Goal: Task Accomplishment & Management: Use online tool/utility

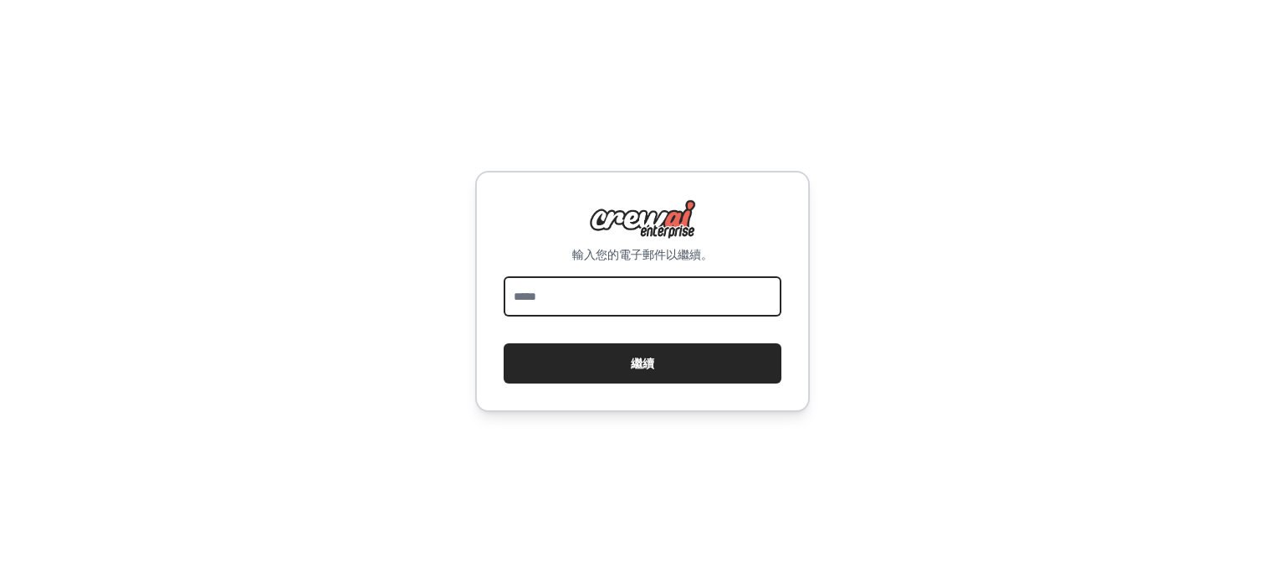
click at [618, 297] on input "email" at bounding box center [643, 296] width 278 height 40
type input "**********"
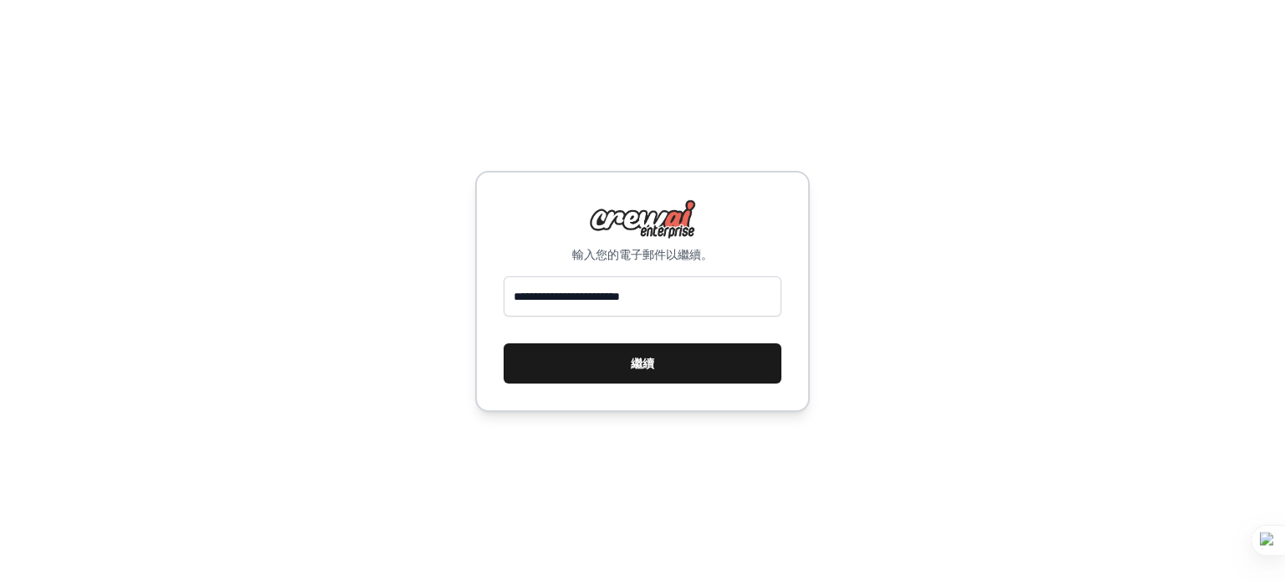
click at [643, 357] on font "繼續" at bounding box center [642, 363] width 23 height 13
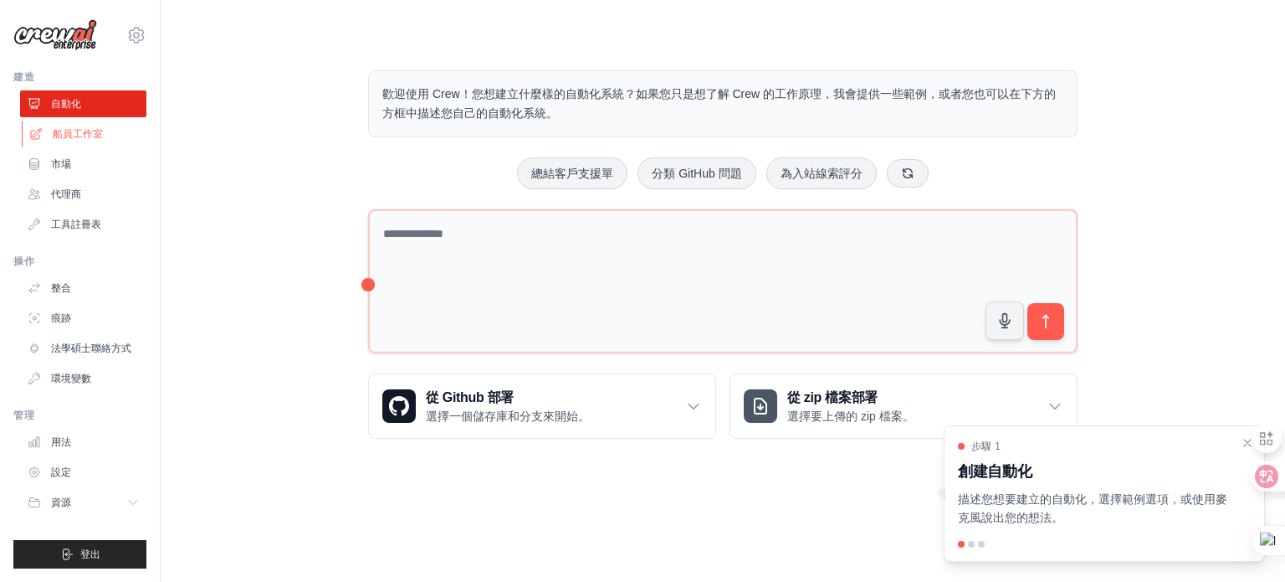
click at [79, 133] on font "船員工作室" at bounding box center [78, 134] width 50 height 12
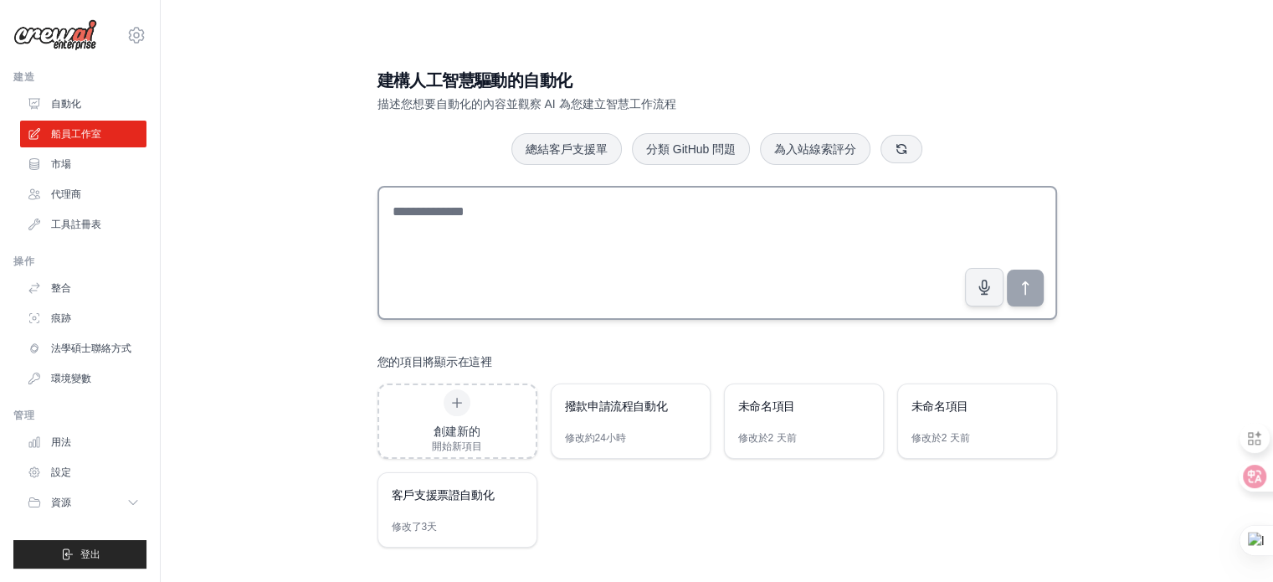
scroll to position [33, 0]
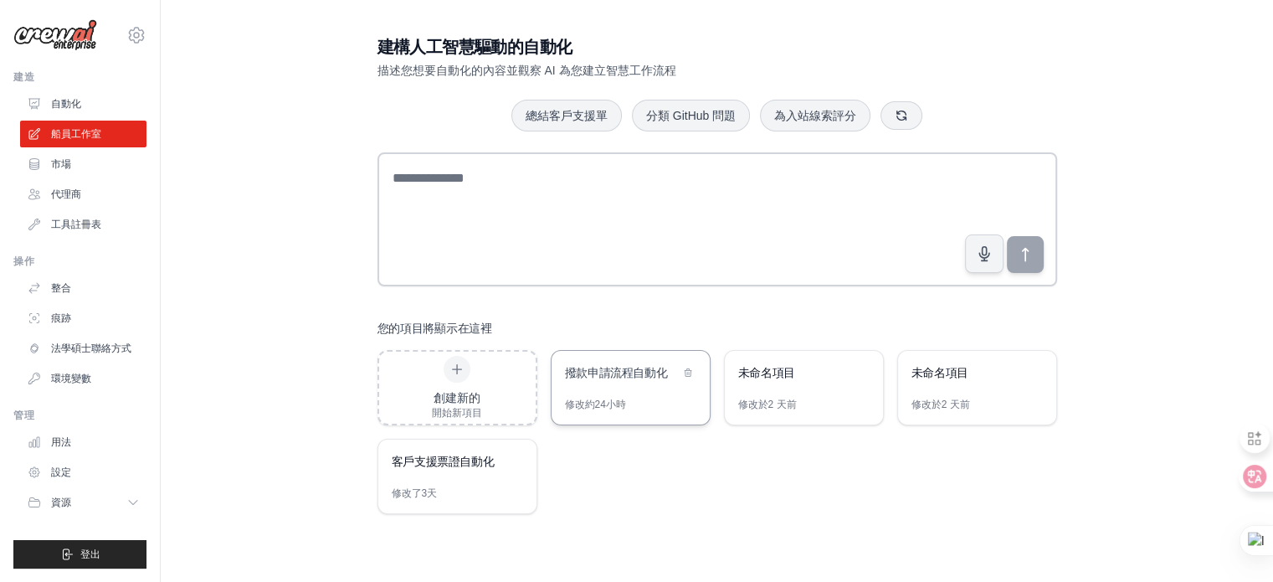
click at [610, 374] on font "撥款申請流程自動化" at bounding box center [616, 372] width 103 height 13
click at [69, 105] on font "自動化" at bounding box center [68, 104] width 30 height 12
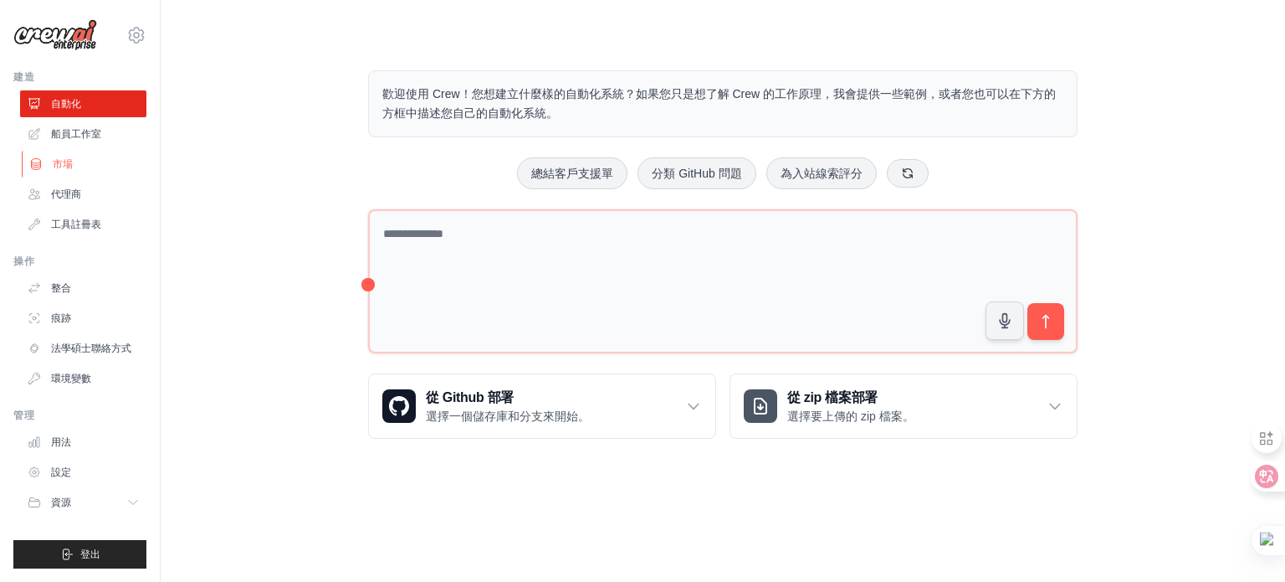
click at [67, 166] on font "市場" at bounding box center [63, 164] width 20 height 12
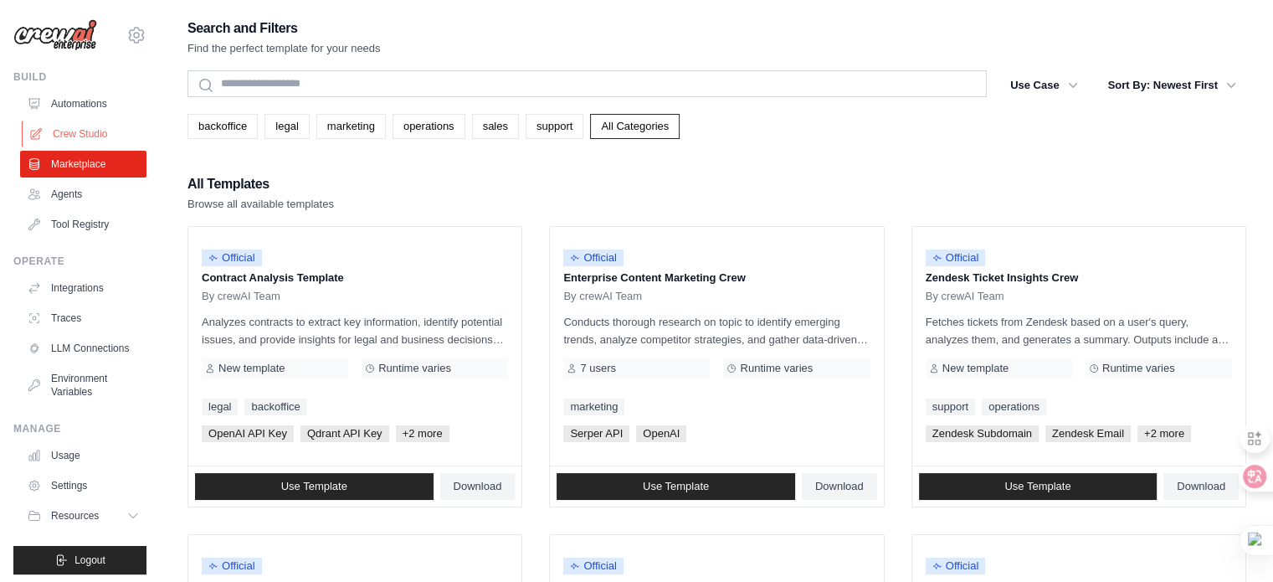
click at [80, 134] on link "Crew Studio" at bounding box center [85, 134] width 126 height 27
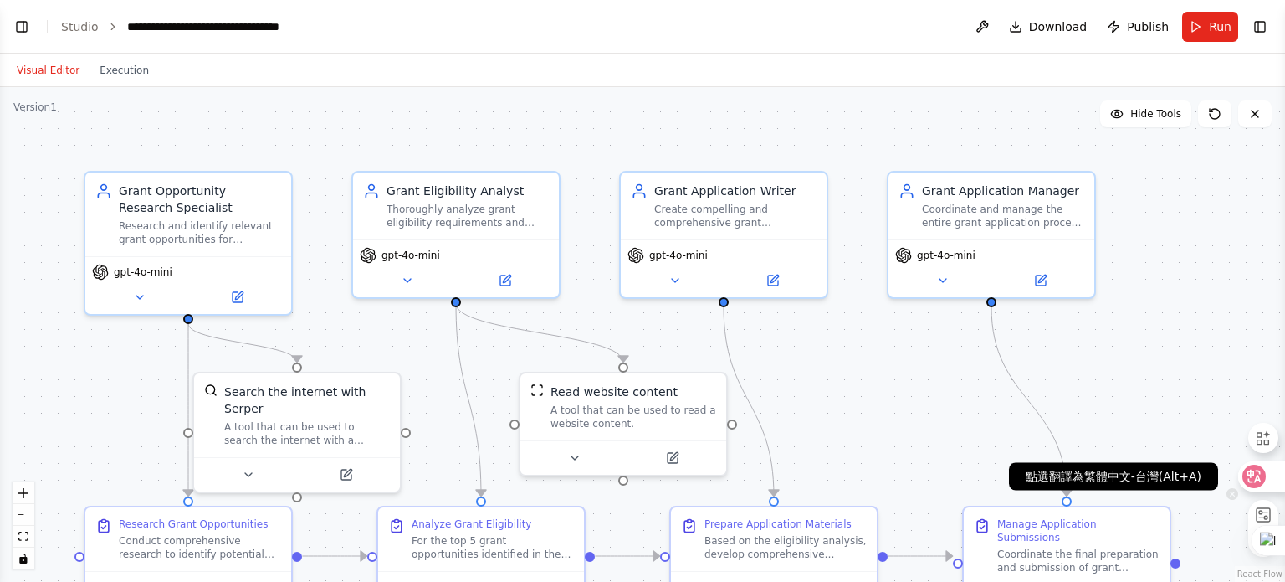
click at [1262, 476] on icon at bounding box center [1254, 476] width 17 height 17
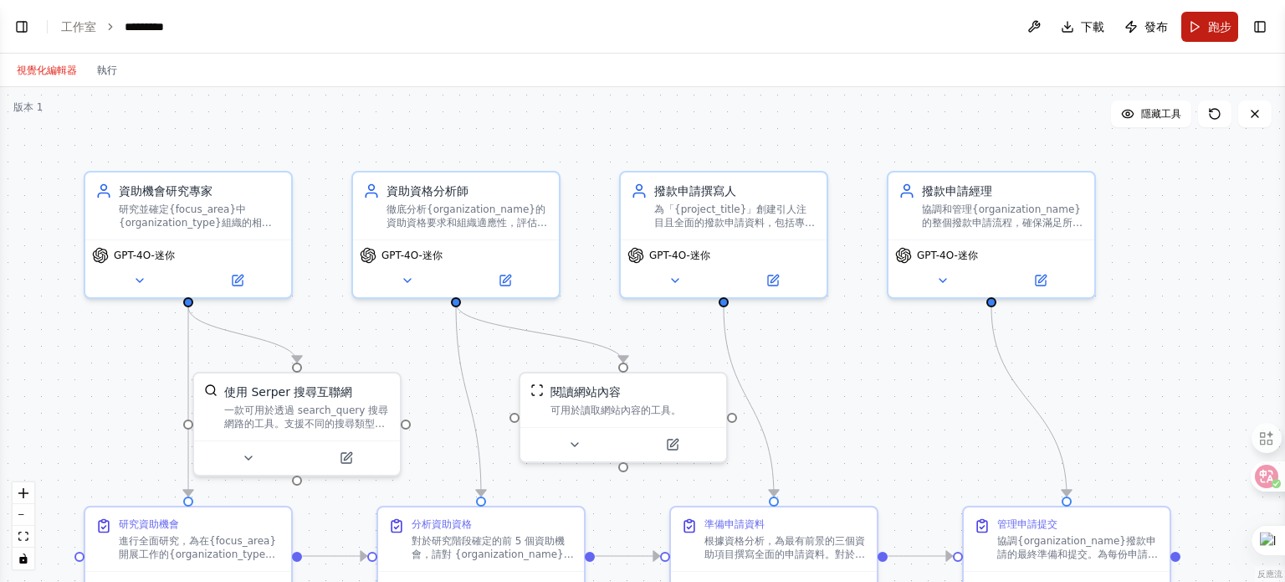
click at [1222, 26] on font "跑步" at bounding box center [1219, 26] width 23 height 13
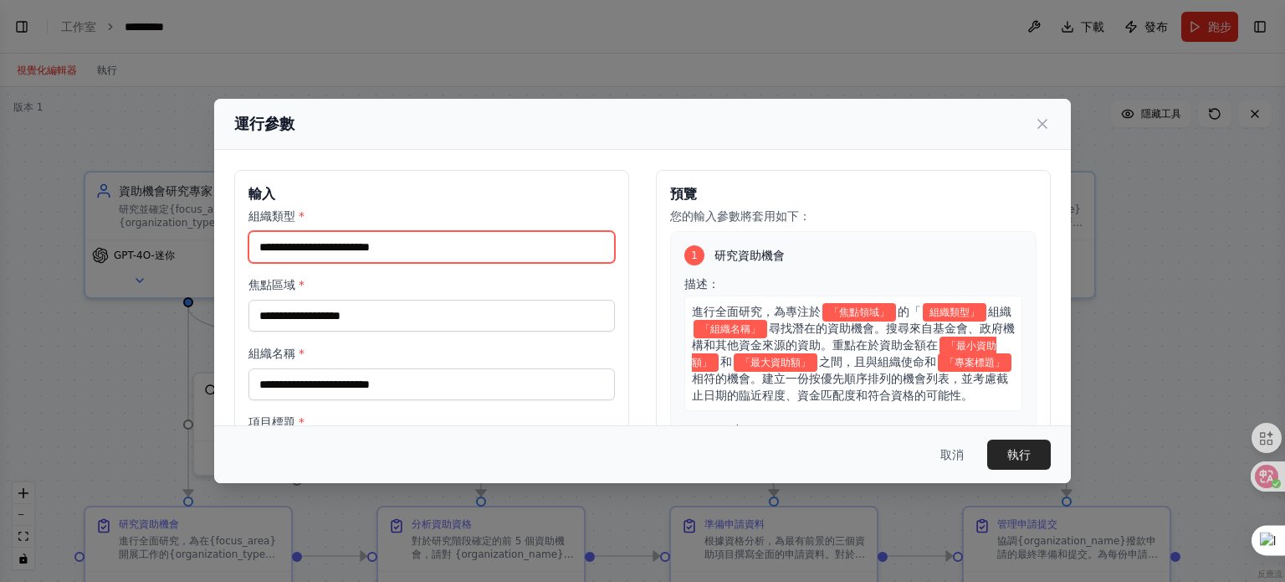
click at [355, 240] on input "組織類型 *" at bounding box center [432, 247] width 367 height 32
type input "*****"
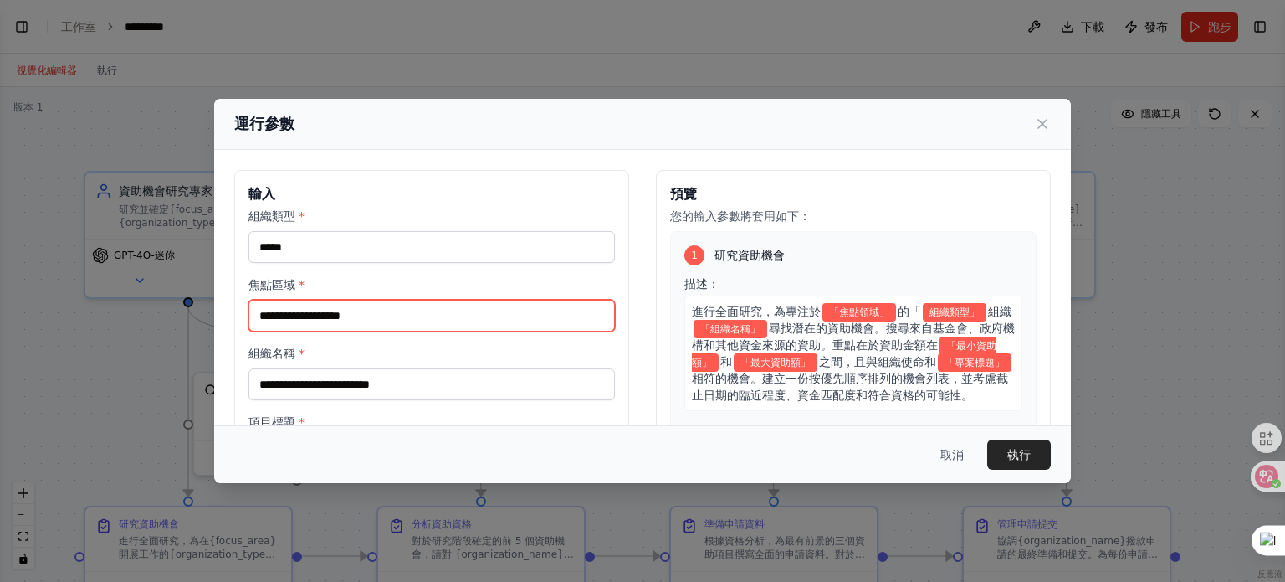
click at [305, 311] on input "焦點區域 *" at bounding box center [432, 316] width 367 height 32
click at [282, 314] on input "焦點區域 *" at bounding box center [432, 316] width 367 height 32
click at [281, 317] on input "****" at bounding box center [432, 316] width 367 height 32
type input "**"
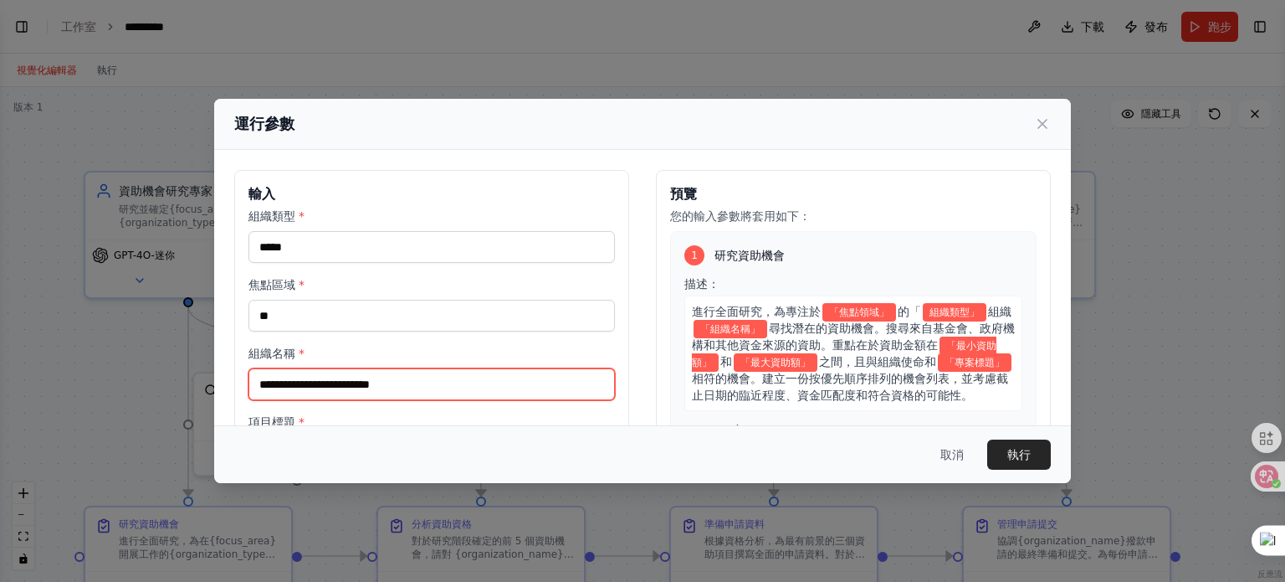
click at [293, 382] on input "組織名稱 *" at bounding box center [432, 384] width 367 height 32
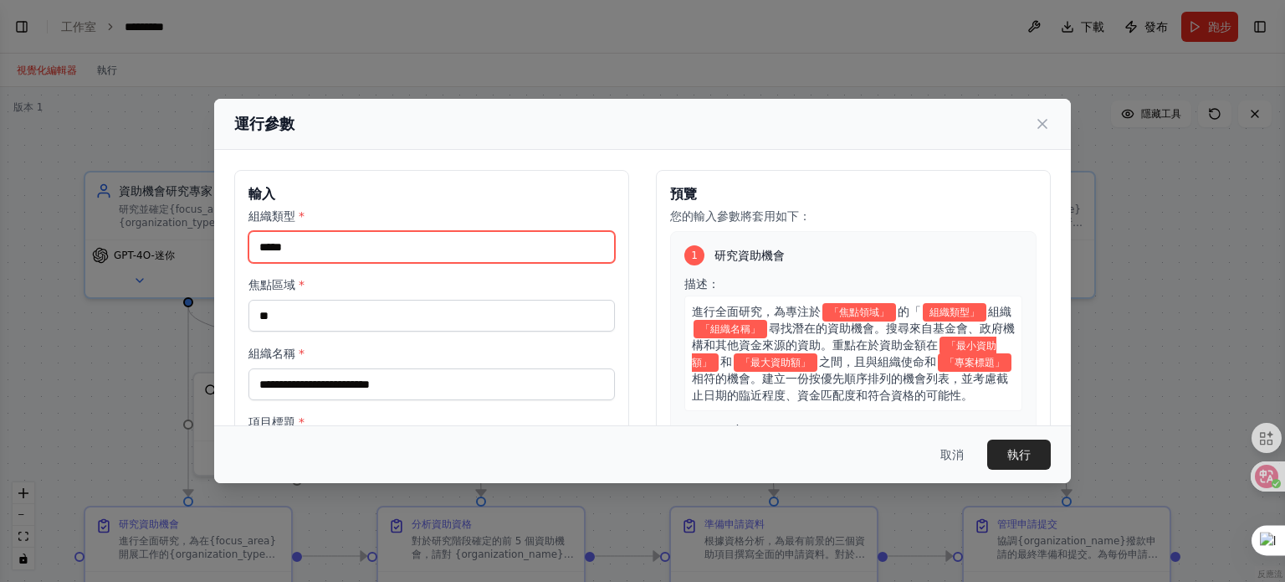
click at [318, 244] on input "*****" at bounding box center [432, 247] width 367 height 32
drag, startPoint x: 318, startPoint y: 244, endPoint x: 294, endPoint y: 250, distance: 25.0
click at [294, 250] on input "*****" at bounding box center [432, 247] width 367 height 32
click at [292, 244] on input "*****" at bounding box center [432, 247] width 367 height 32
click at [348, 246] on input "*****" at bounding box center [432, 247] width 367 height 32
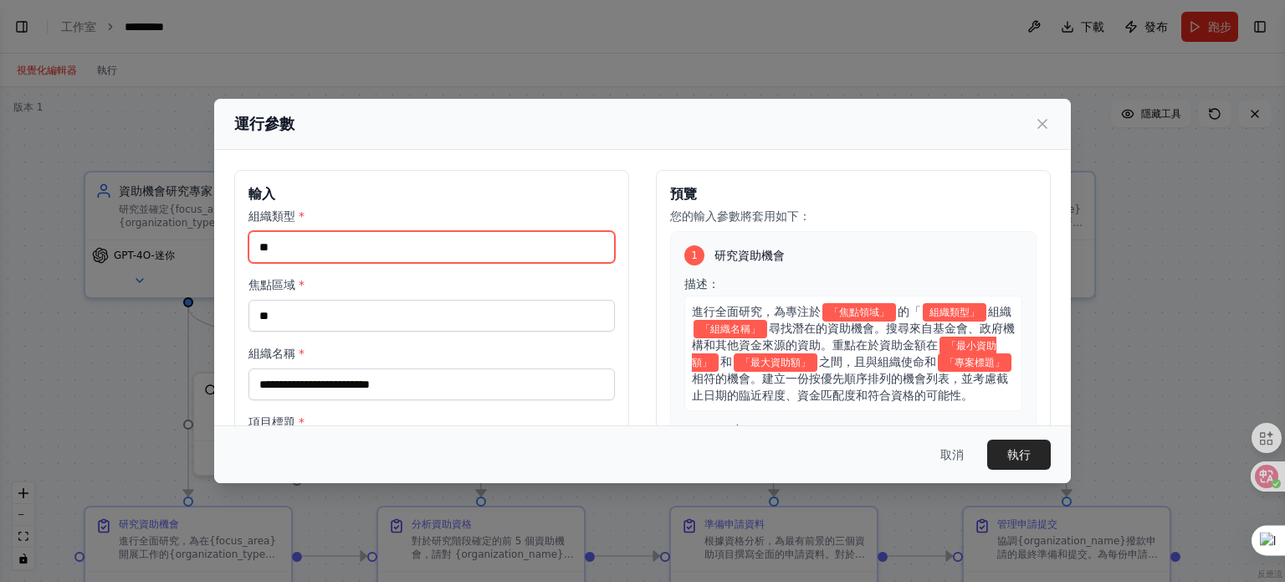
type input "*"
type input "**"
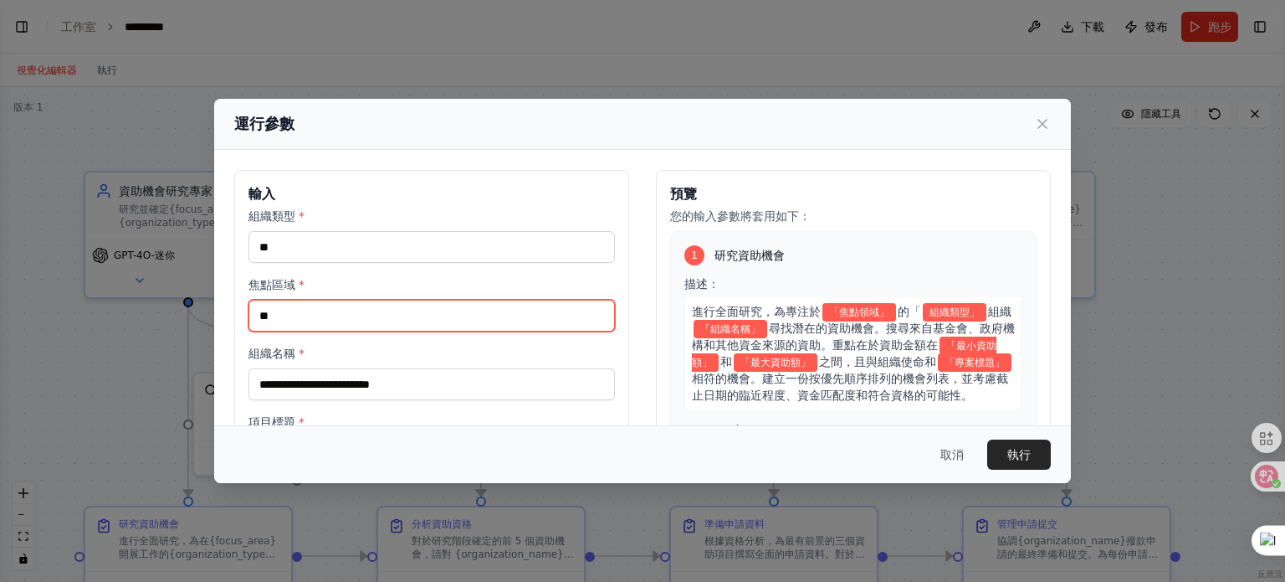
click at [318, 321] on input "**" at bounding box center [432, 316] width 367 height 32
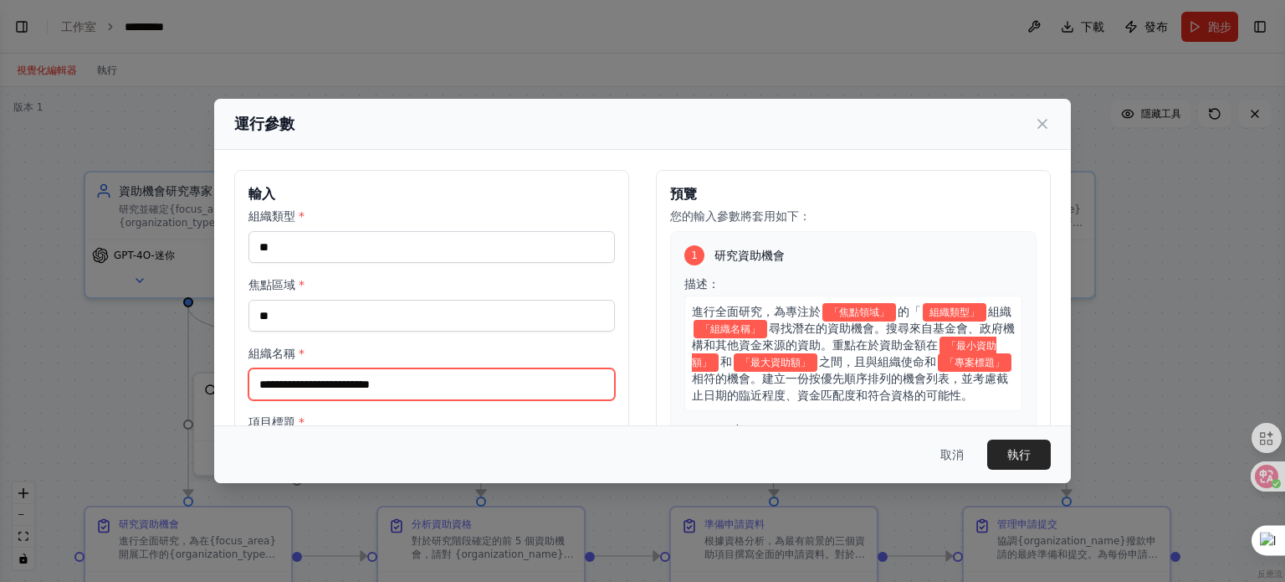
click at [322, 384] on input "組織名稱 *" at bounding box center [432, 384] width 367 height 32
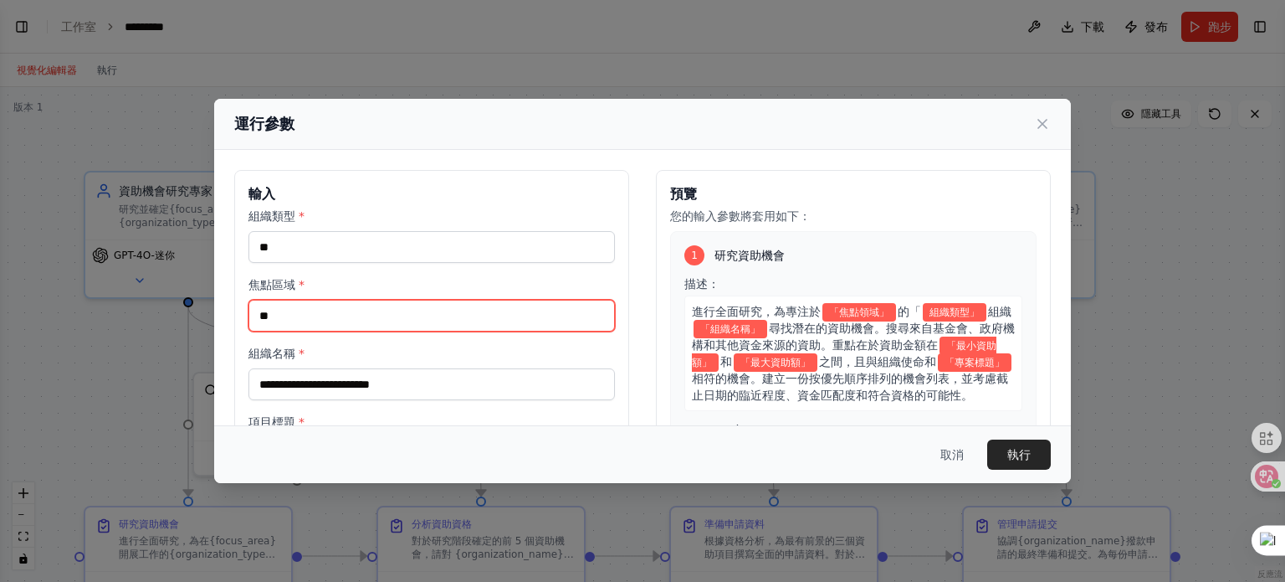
click at [294, 321] on input "**" at bounding box center [432, 316] width 367 height 32
type input "*"
type input "**"
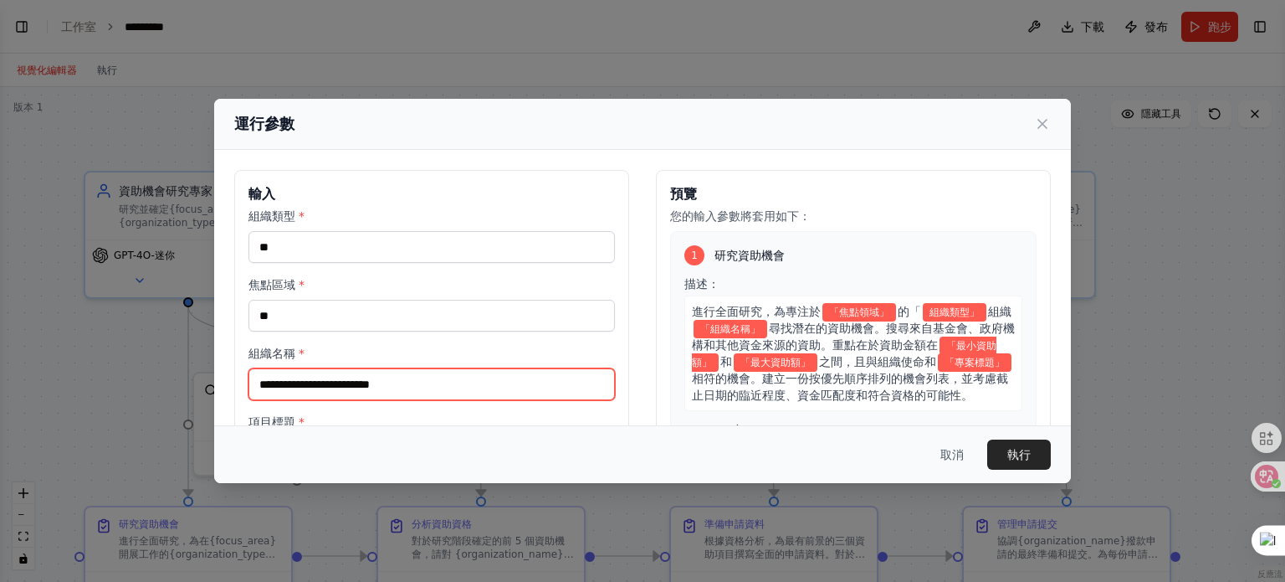
click at [275, 383] on input "組織名稱 *" at bounding box center [432, 384] width 367 height 32
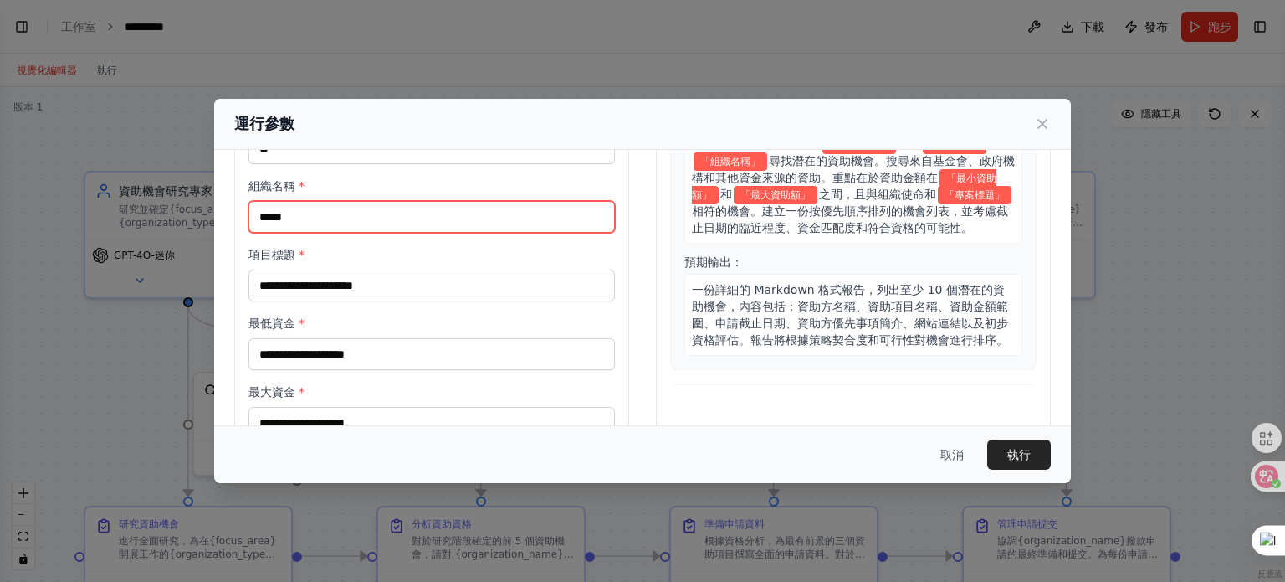
type input "*****"
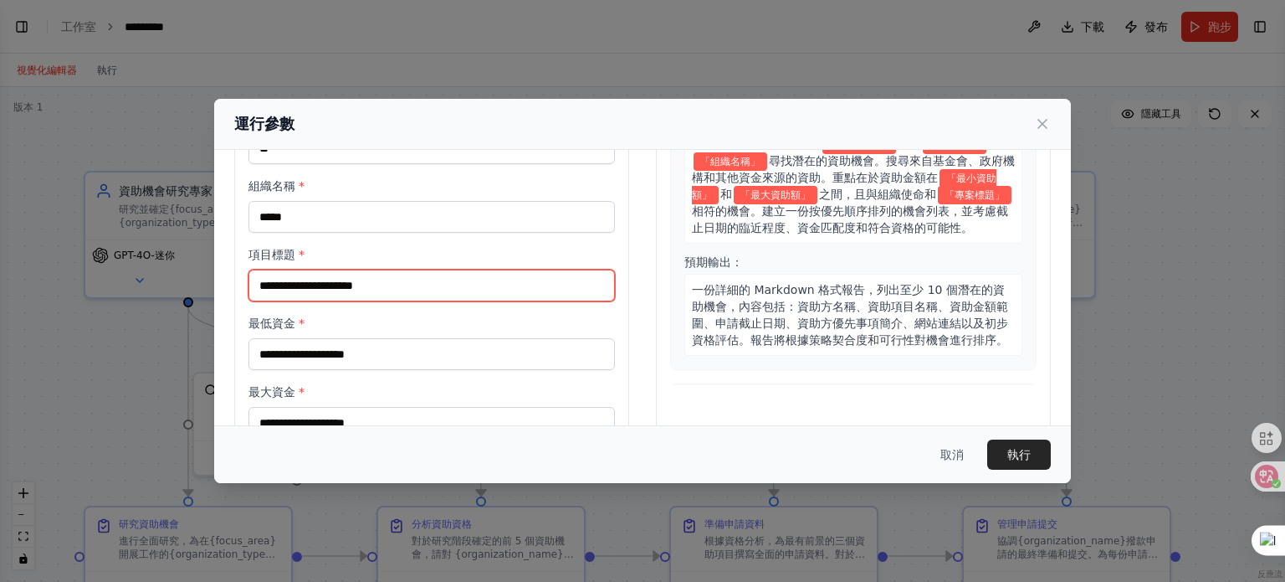
click at [307, 284] on input "項目標題 *" at bounding box center [432, 285] width 367 height 32
click at [288, 275] on input "項目標題 *" at bounding box center [432, 285] width 367 height 32
type input "***"
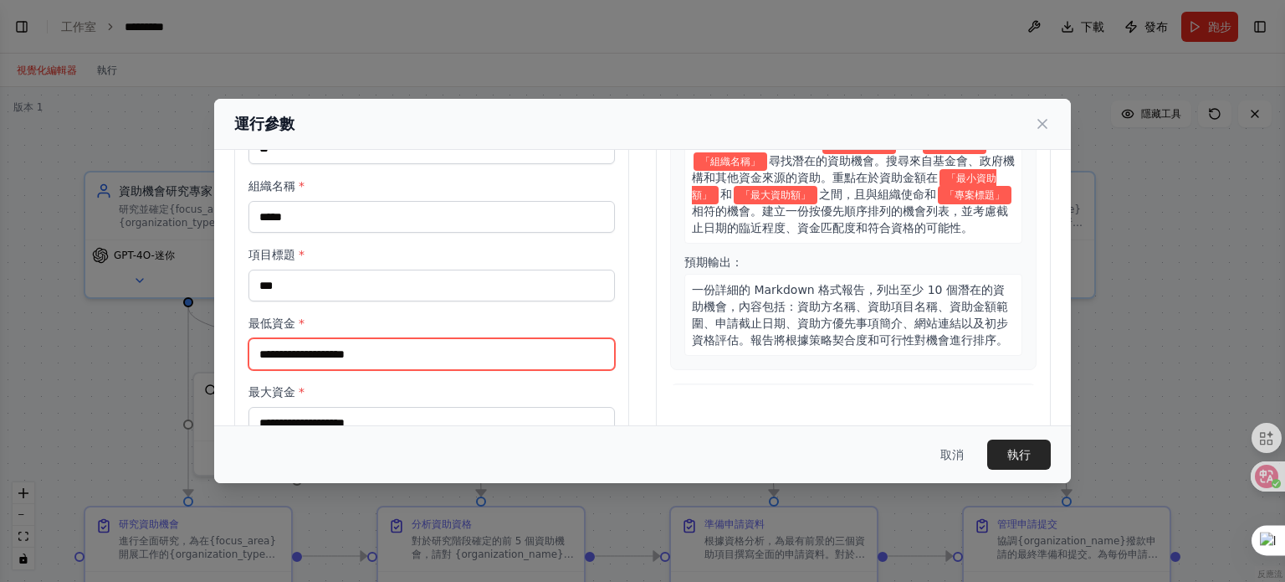
click at [303, 344] on input "最低資金 *" at bounding box center [432, 354] width 367 height 32
type input "*"
type input "***"
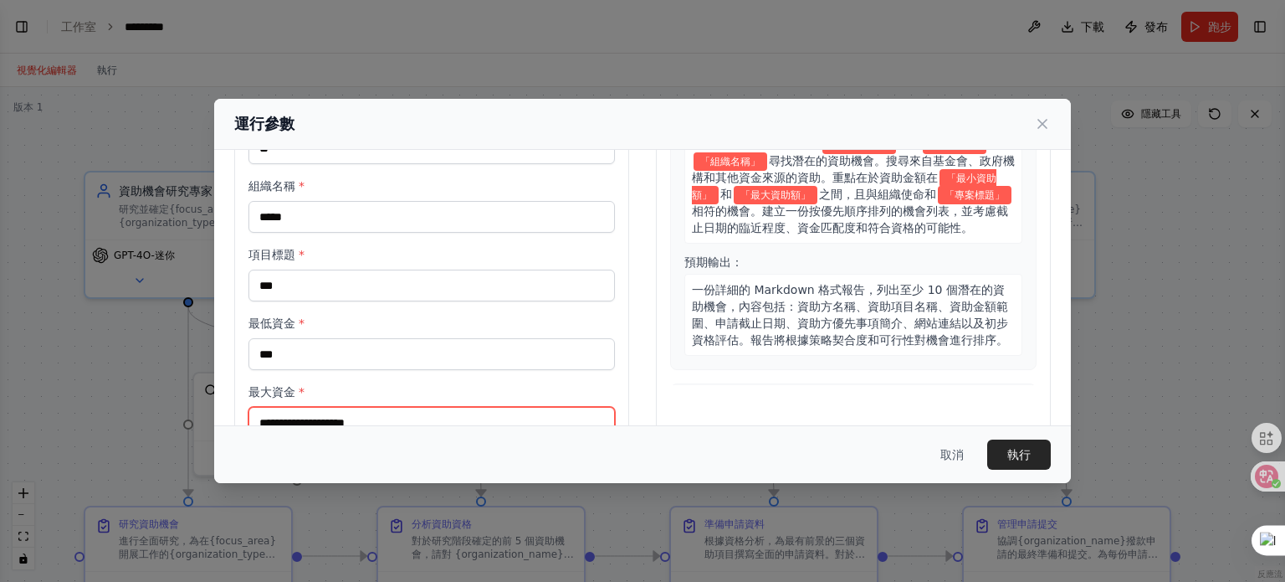
click at [290, 421] on input "最大資金 *" at bounding box center [432, 423] width 367 height 32
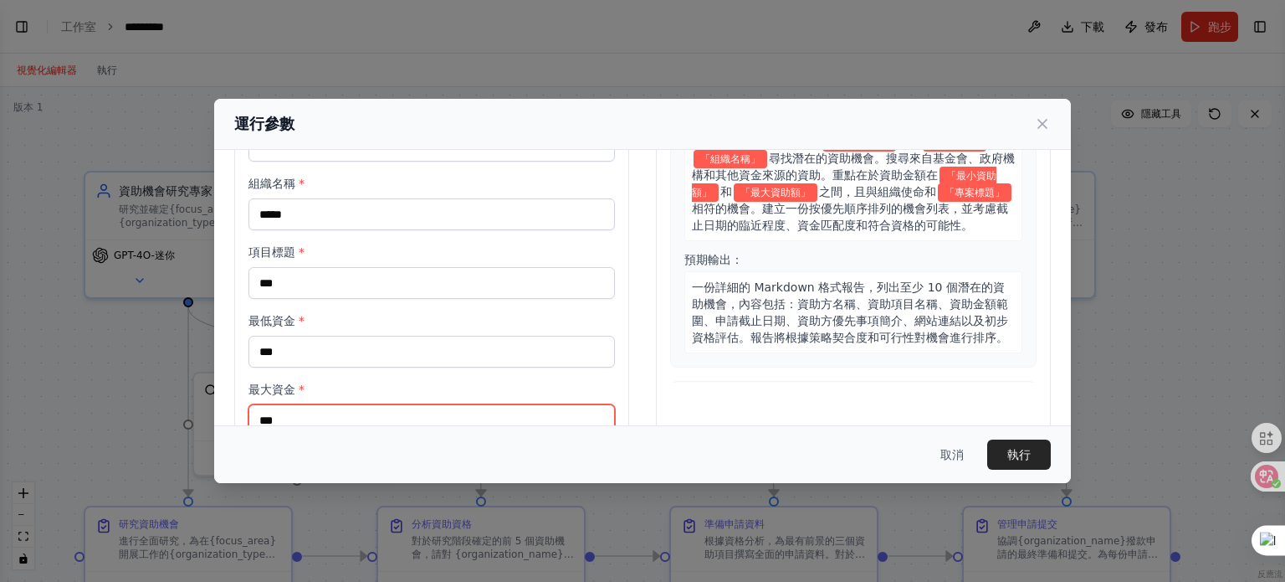
type input "****"
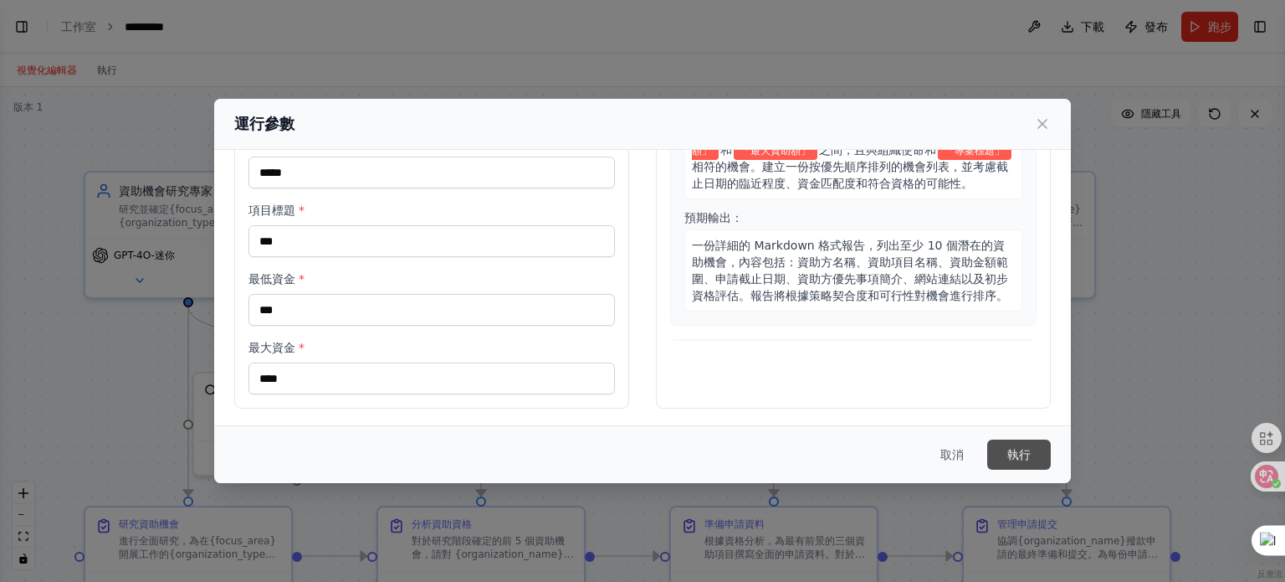
click at [1018, 454] on font "執行" at bounding box center [1019, 454] width 23 height 13
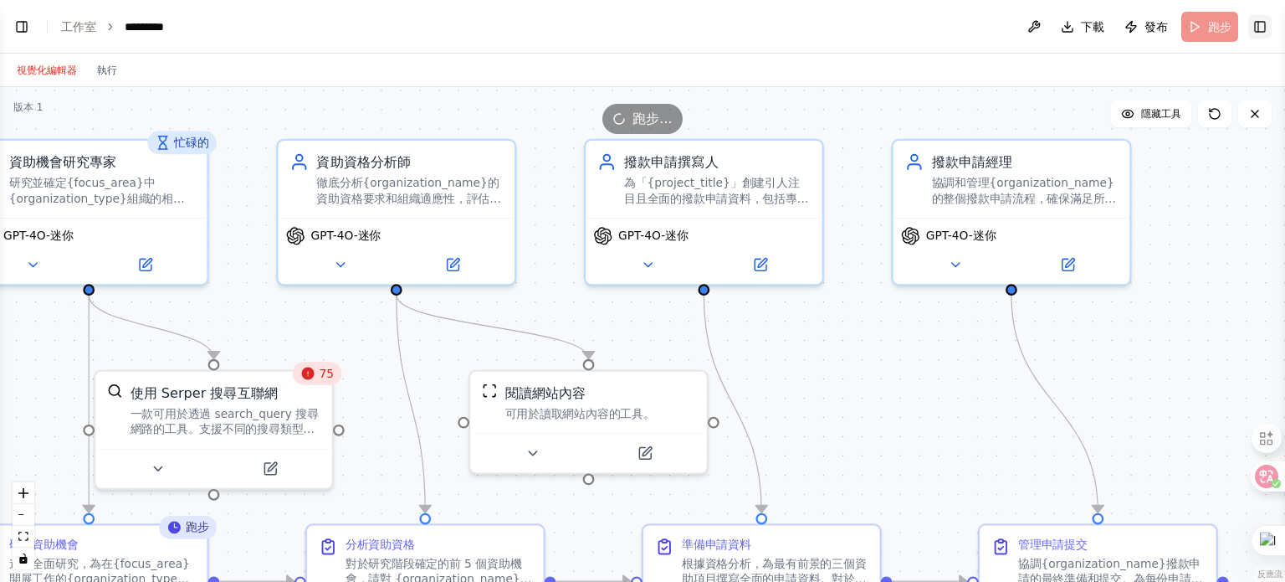
click at [1270, 26] on button "Toggle Right Sidebar" at bounding box center [1260, 26] width 23 height 23
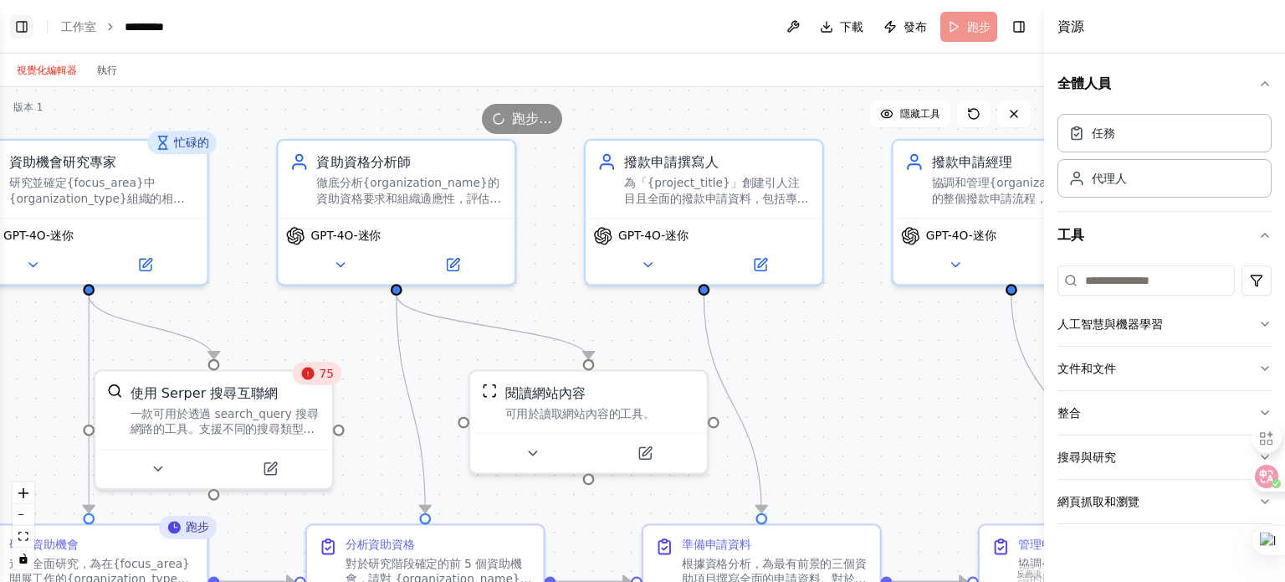
click at [29, 33] on button "Toggle Left Sidebar" at bounding box center [21, 26] width 23 height 23
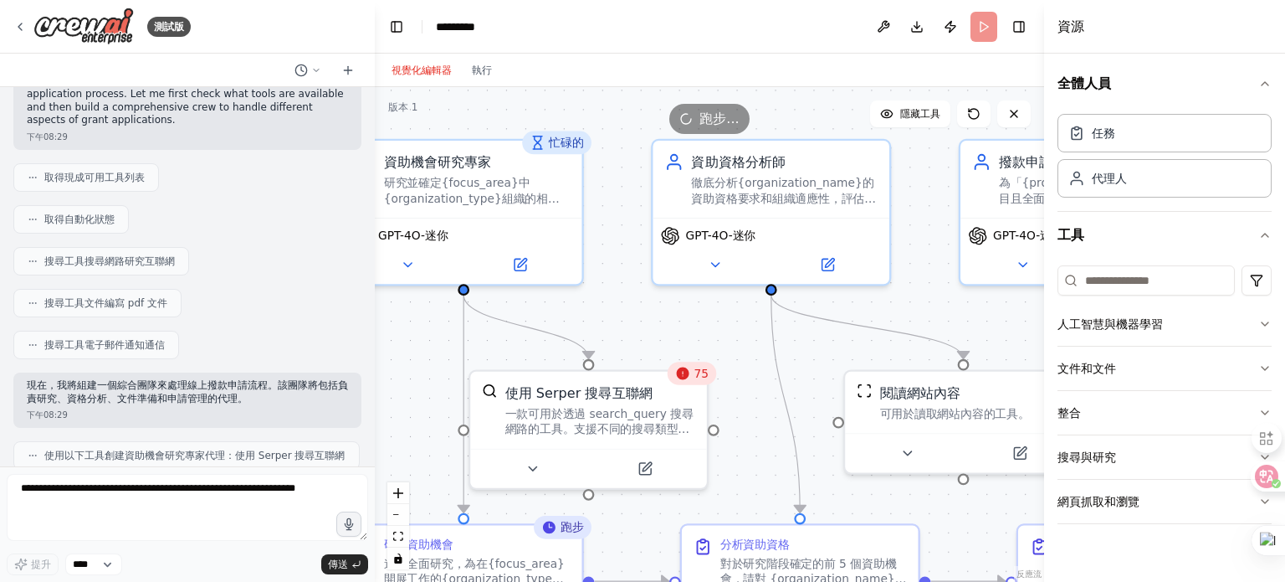
scroll to position [0, 0]
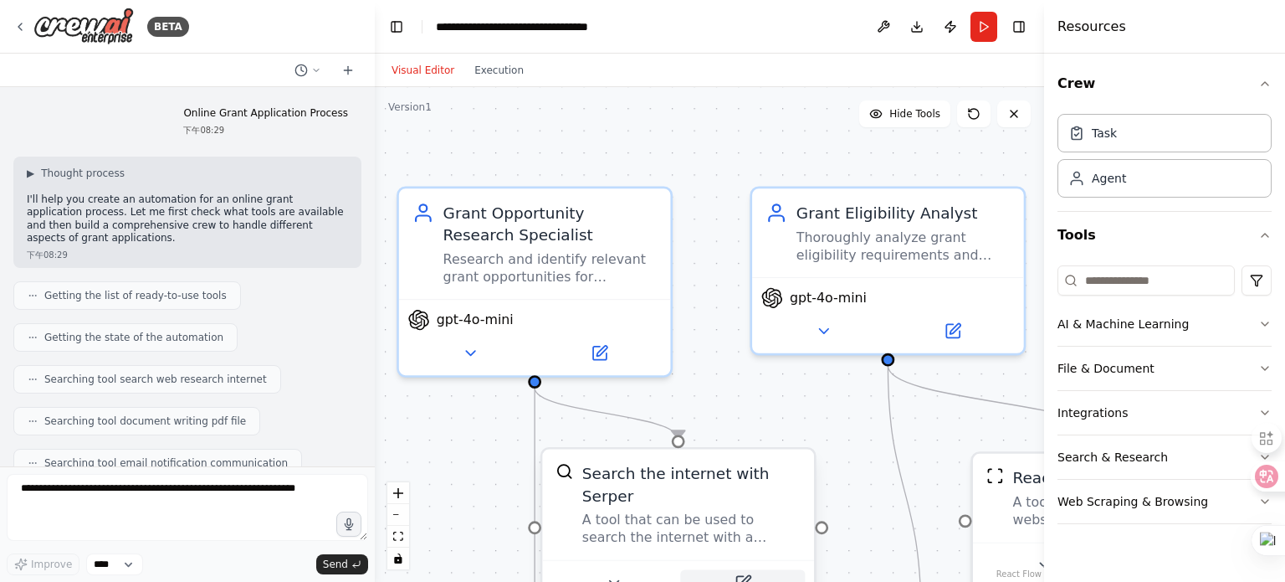
scroll to position [1182, 0]
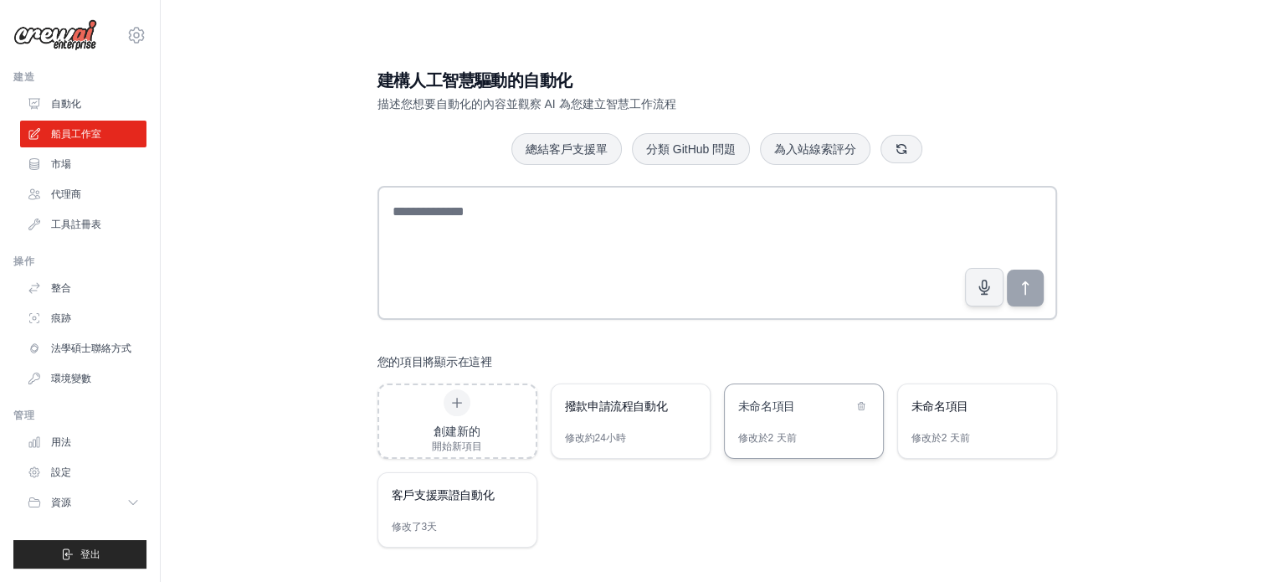
click at [769, 409] on font "未命名項目" at bounding box center [766, 405] width 57 height 13
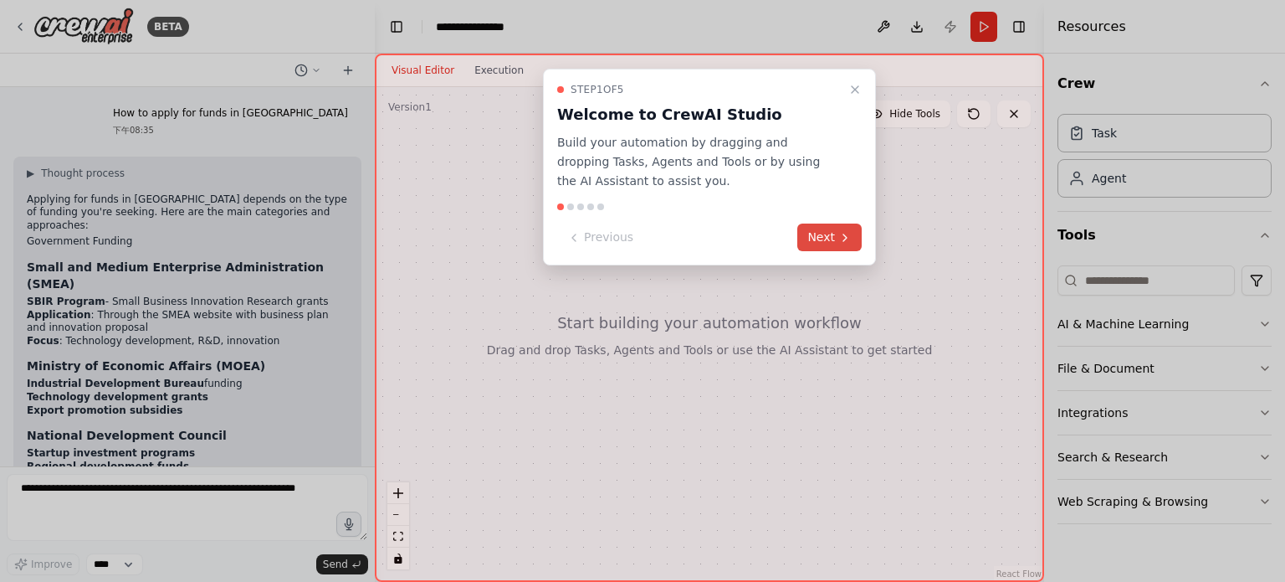
click at [830, 231] on button "Next" at bounding box center [830, 237] width 64 height 28
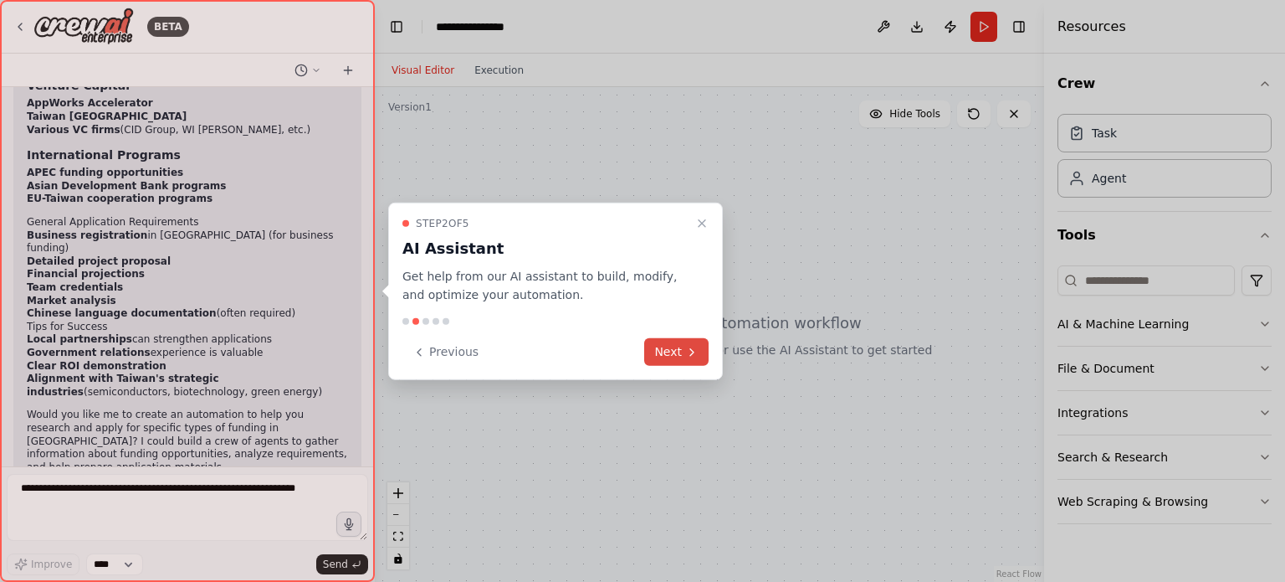
click at [690, 355] on icon at bounding box center [691, 351] width 3 height 7
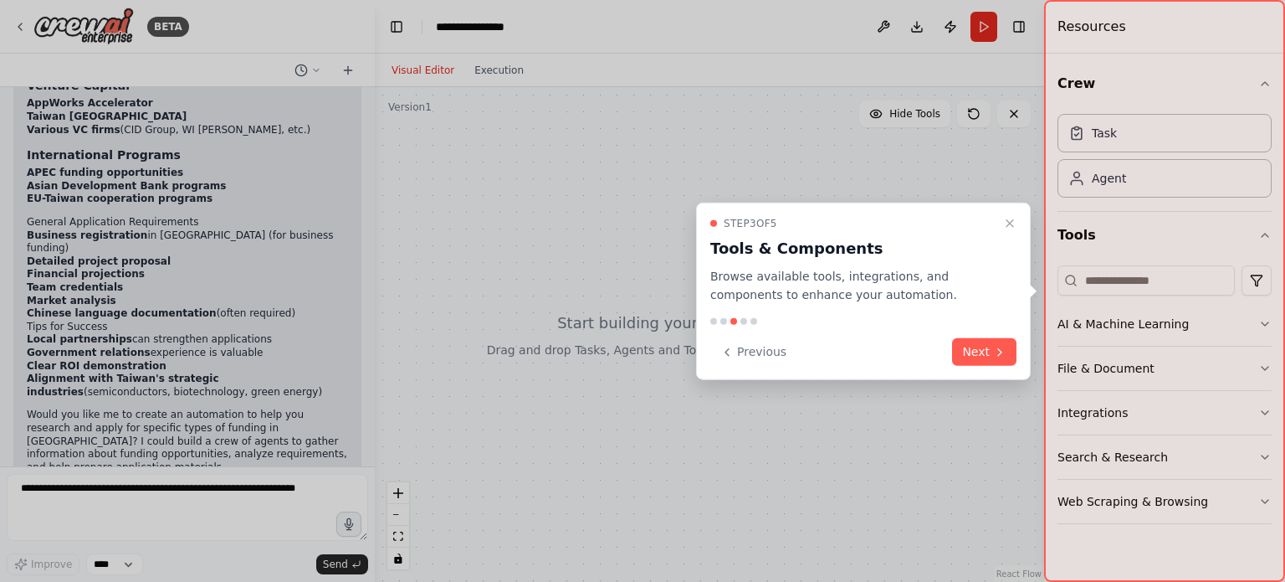
scroll to position [0, 0]
click at [975, 351] on button "Next" at bounding box center [984, 352] width 64 height 28
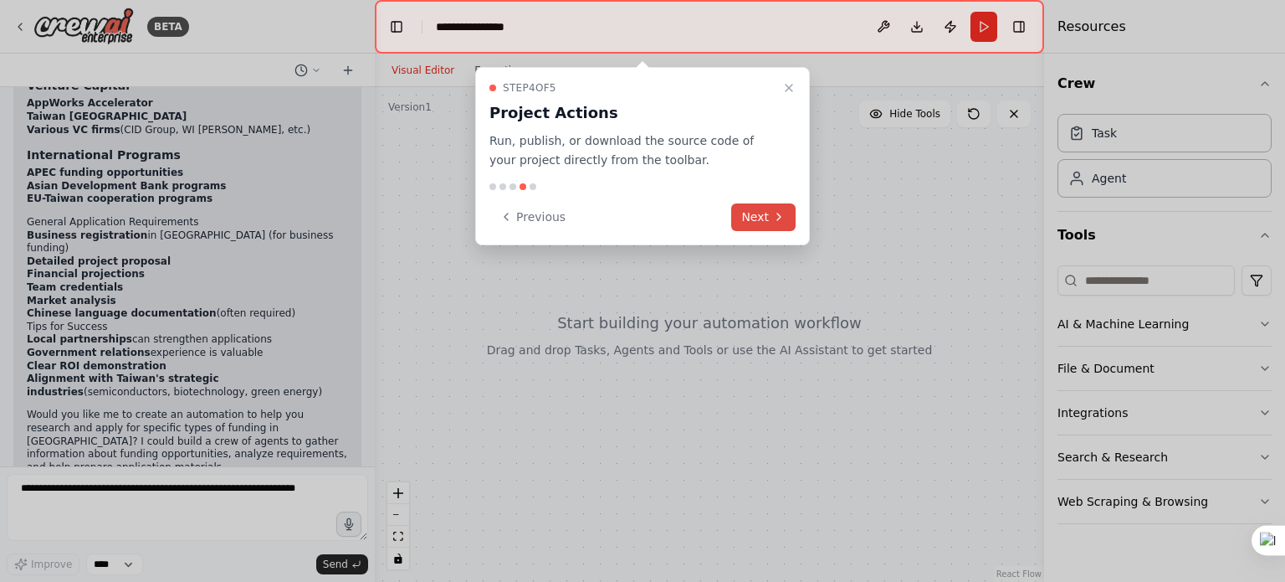
click at [783, 217] on icon at bounding box center [778, 216] width 13 height 13
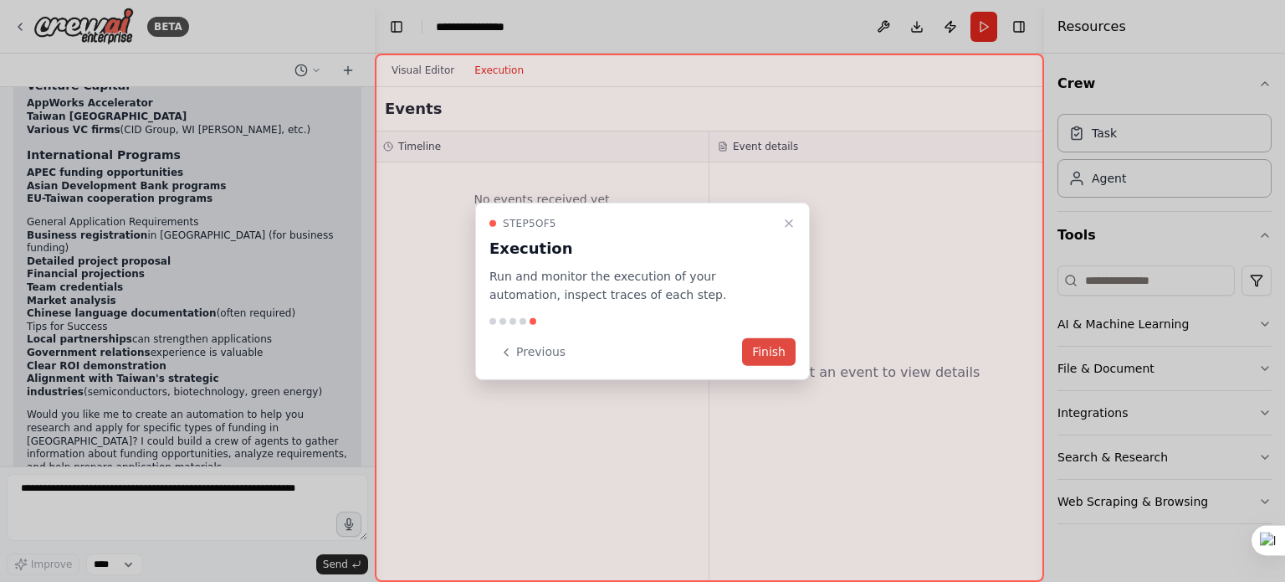
click at [764, 352] on button "Finish" at bounding box center [769, 352] width 54 height 28
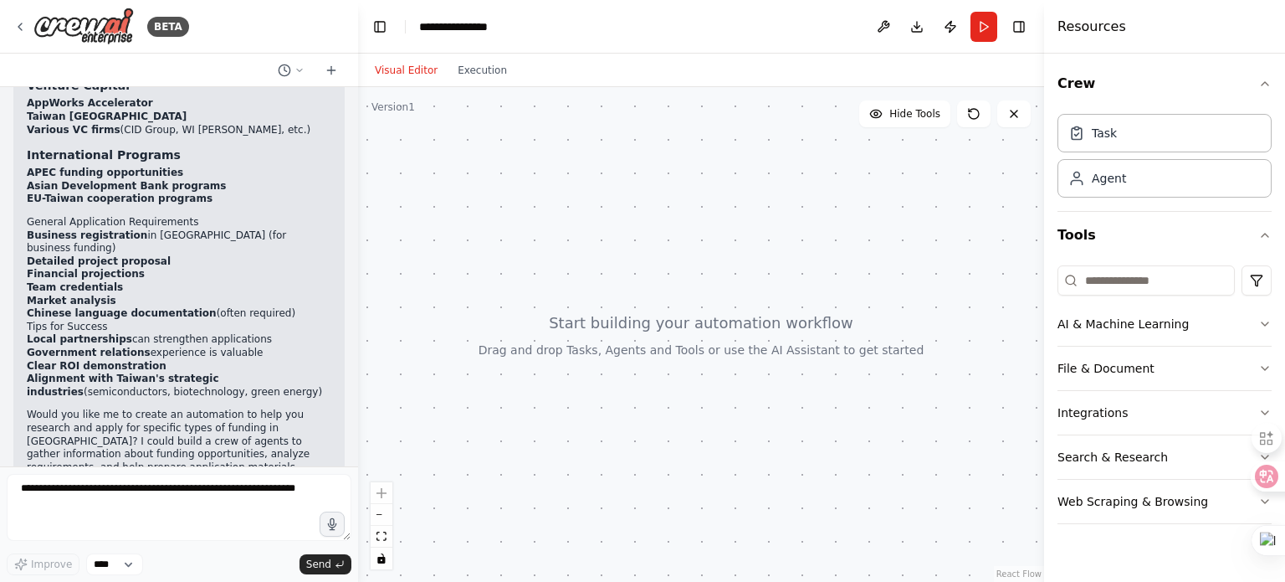
drag, startPoint x: 368, startPoint y: 331, endPoint x: 341, endPoint y: 170, distance: 163.0
click at [343, 107] on div "BETA How to apply for funds in Taiwan 下午08:35 ▶ Thought process Applying for fu…" at bounding box center [642, 291] width 1285 height 582
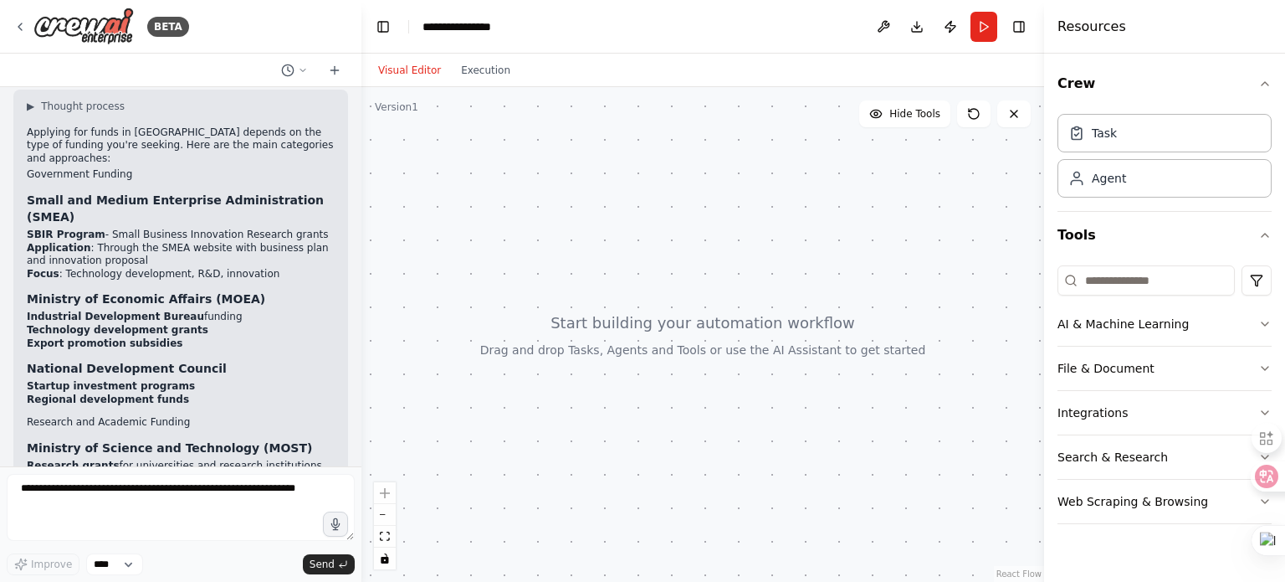
scroll to position [46, 0]
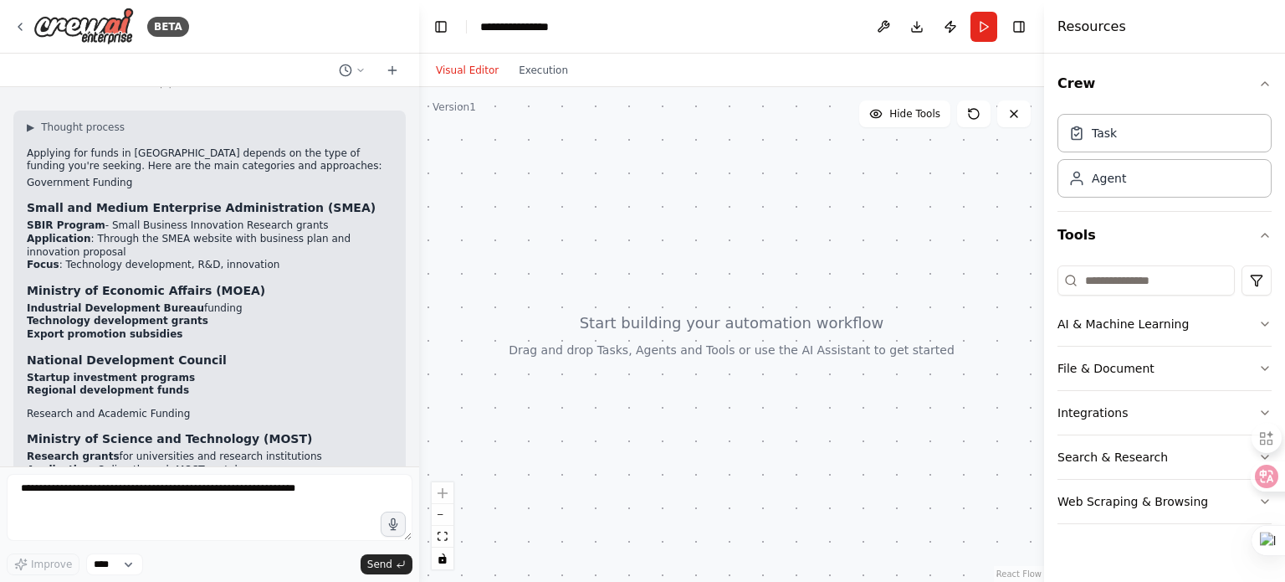
drag, startPoint x: 336, startPoint y: 204, endPoint x: 508, endPoint y: 263, distance: 182.1
click at [415, 221] on div at bounding box center [416, 291] width 7 height 582
click at [885, 111] on button "Hide Tools" at bounding box center [904, 113] width 91 height 27
click at [885, 111] on button "Show Tools" at bounding box center [902, 113] width 95 height 27
click at [607, 324] on div at bounding box center [729, 334] width 629 height 495
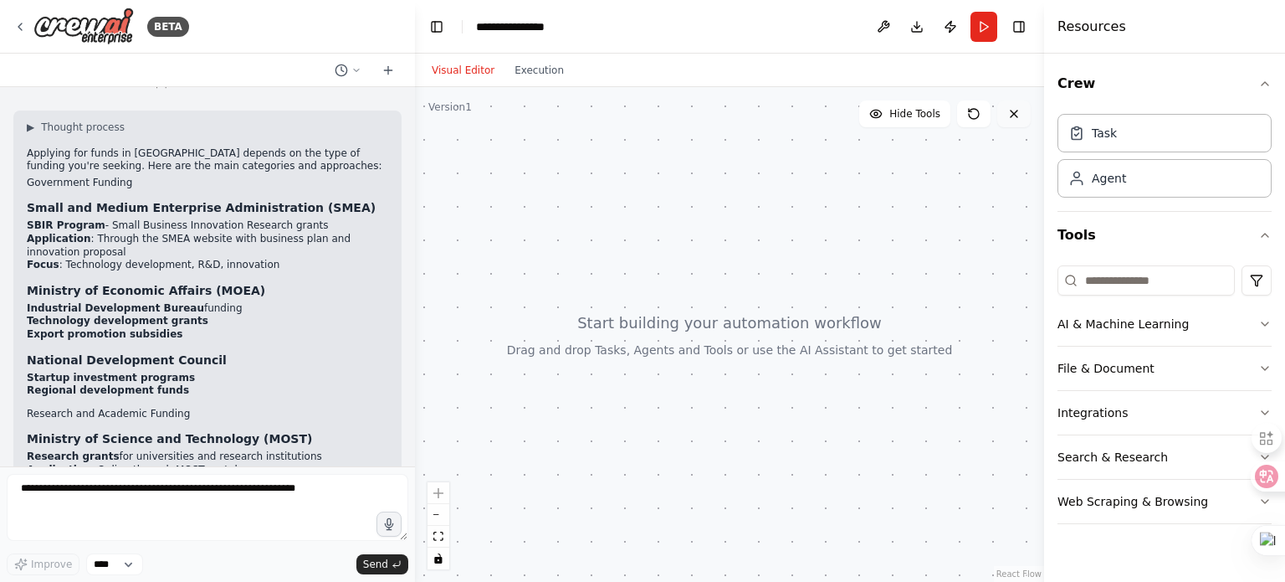
click at [1018, 116] on icon at bounding box center [1014, 113] width 13 height 13
click at [1018, 113] on icon at bounding box center [1014, 113] width 13 height 13
click at [1015, 110] on icon at bounding box center [1014, 113] width 13 height 13
click at [100, 169] on p "Applying for funds in Taiwan depends on the type of funding you're seeking. Her…" at bounding box center [208, 160] width 362 height 26
click at [1265, 479] on icon at bounding box center [1254, 475] width 23 height 23
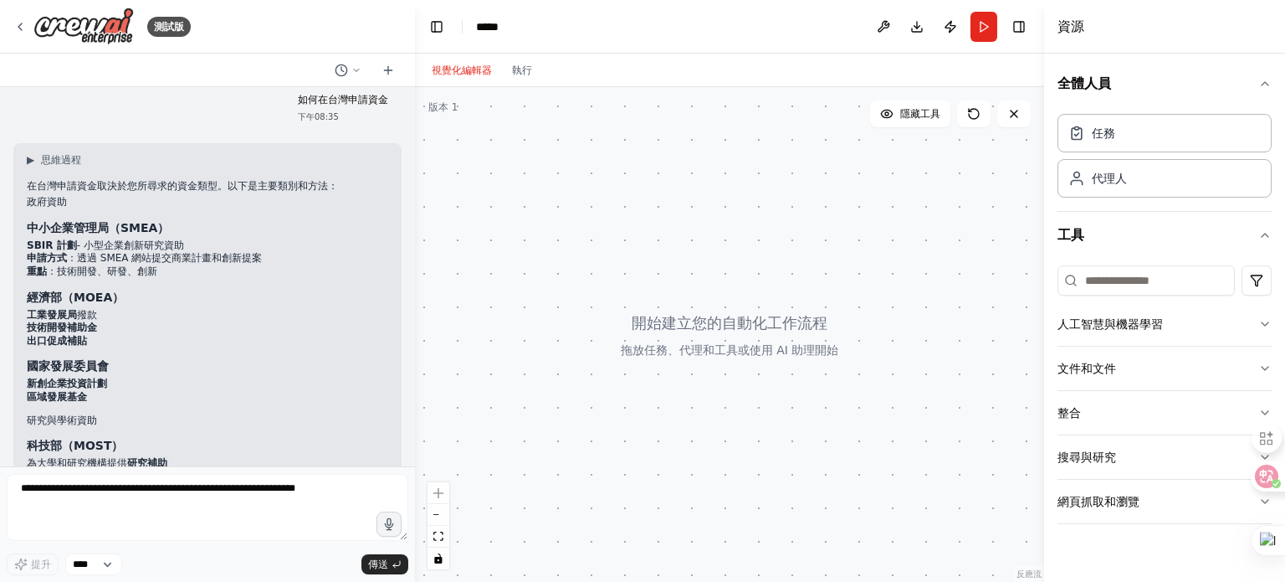
scroll to position [0, 0]
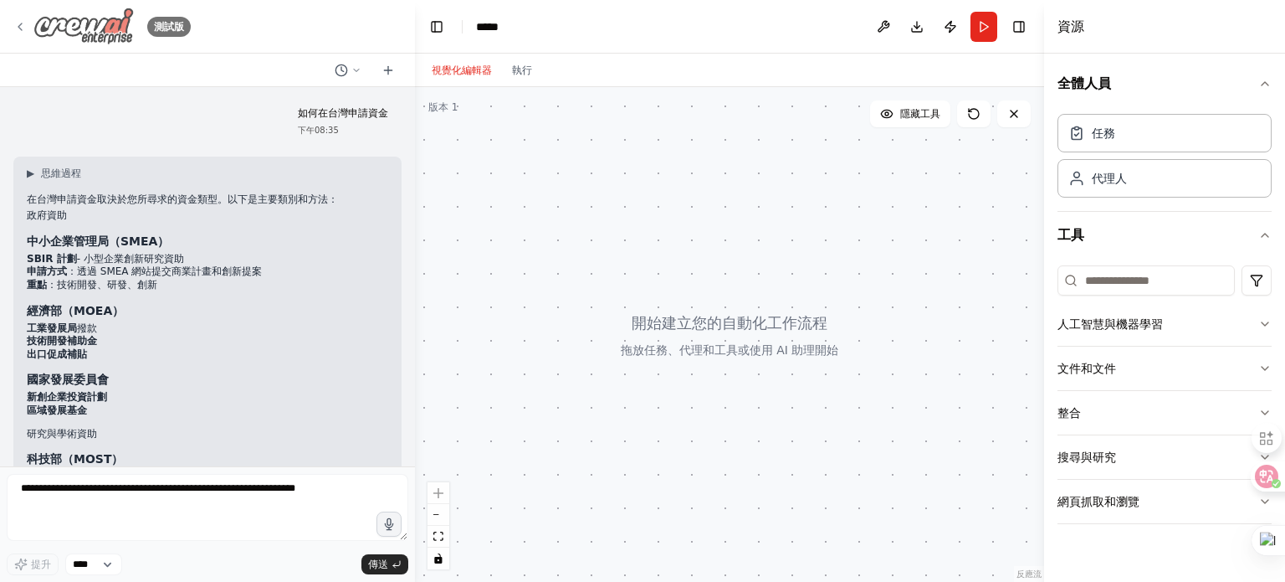
click at [19, 26] on icon at bounding box center [19, 26] width 3 height 7
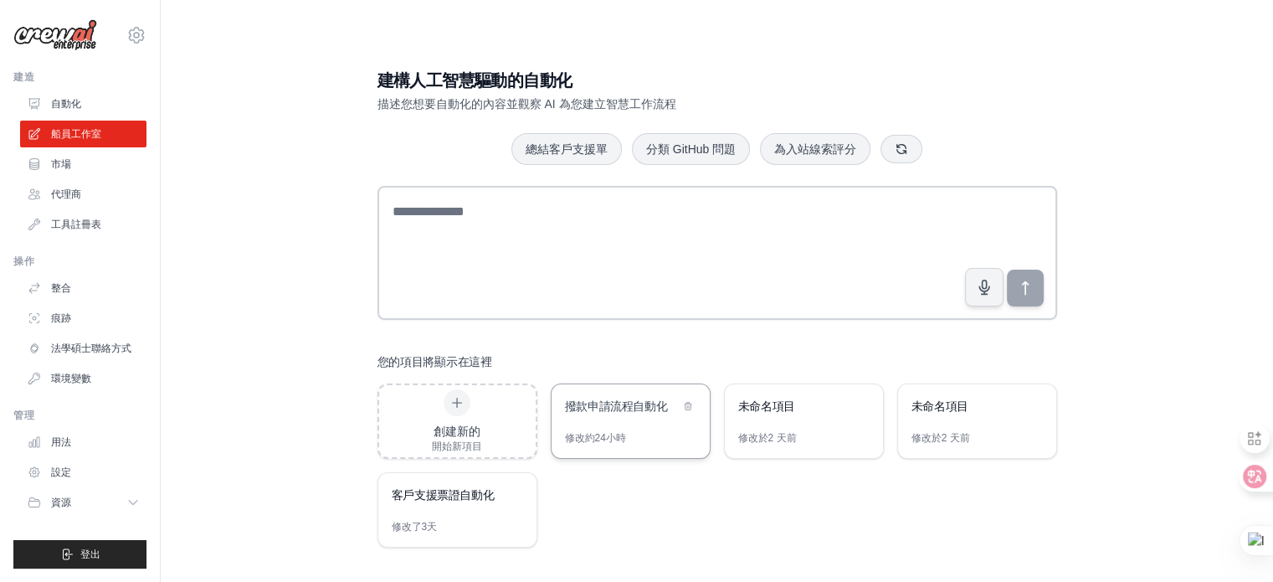
click at [623, 403] on font "撥款申請流程自動化" at bounding box center [616, 405] width 103 height 13
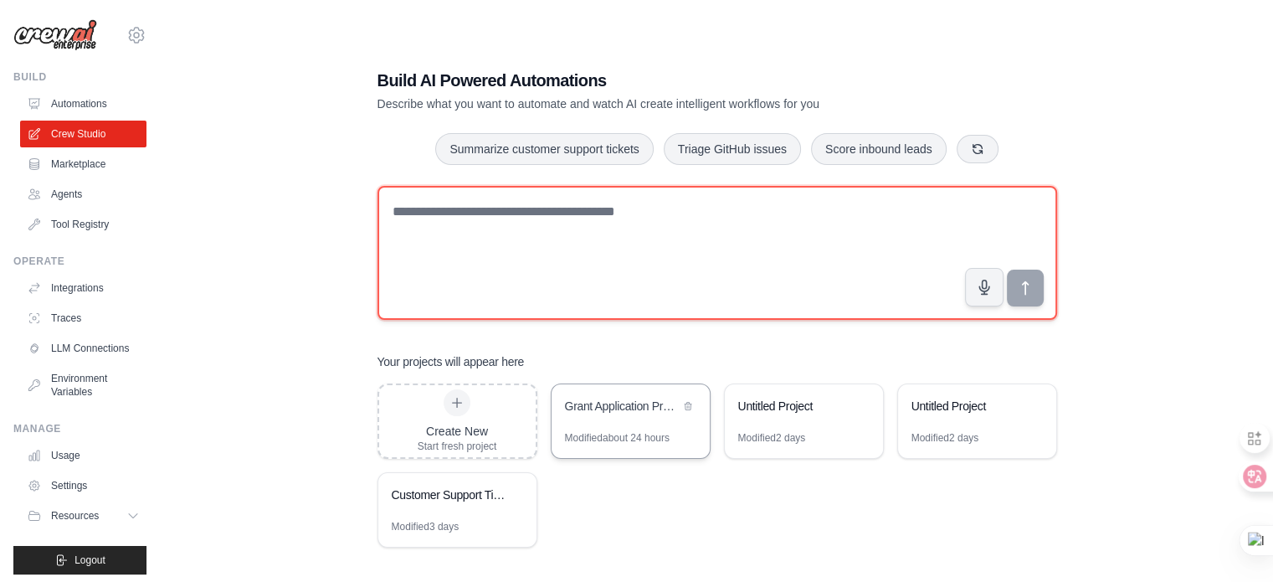
click at [428, 199] on textarea at bounding box center [717, 253] width 680 height 134
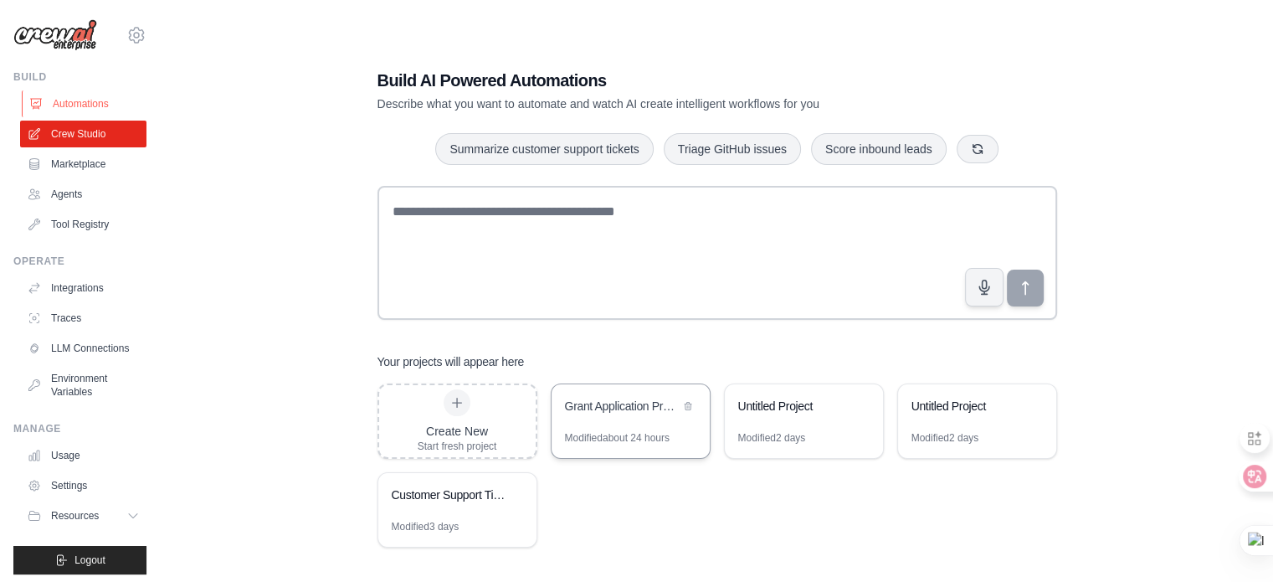
click at [63, 103] on link "Automations" at bounding box center [85, 103] width 126 height 27
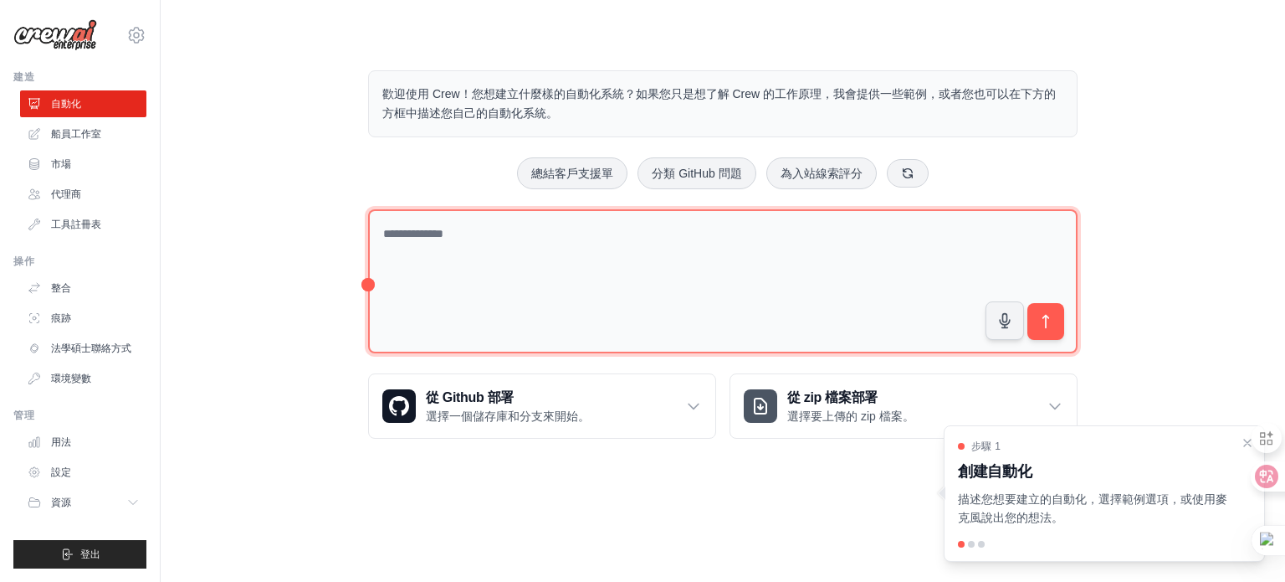
click at [408, 238] on textarea at bounding box center [723, 281] width 710 height 145
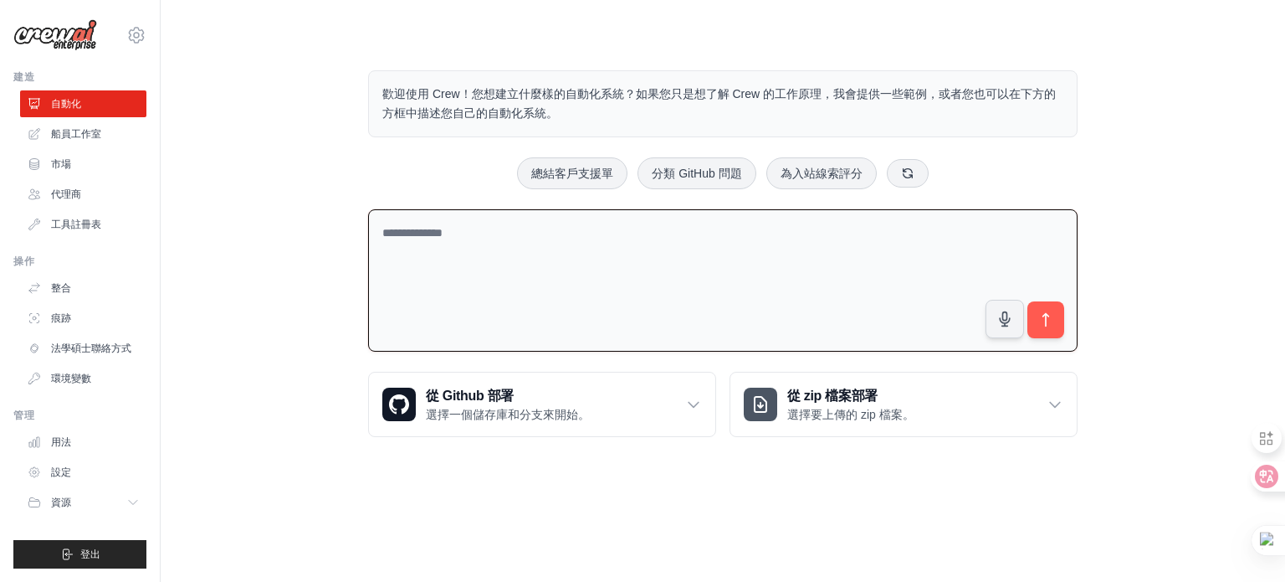
click at [222, 147] on div "歡迎使用 Crew！您想建立什麼樣的自動化系統？如果您只是想了解 Crew 的工作原理，我會提供一些範例，或者您也可以在下方的方框中描述您自己的自動化系統。 …" at bounding box center [722, 254] width 1071 height 420
click at [449, 217] on textarea at bounding box center [723, 280] width 710 height 143
click at [446, 229] on textarea at bounding box center [723, 280] width 710 height 143
paste textarea "**********"
type textarea "**********"
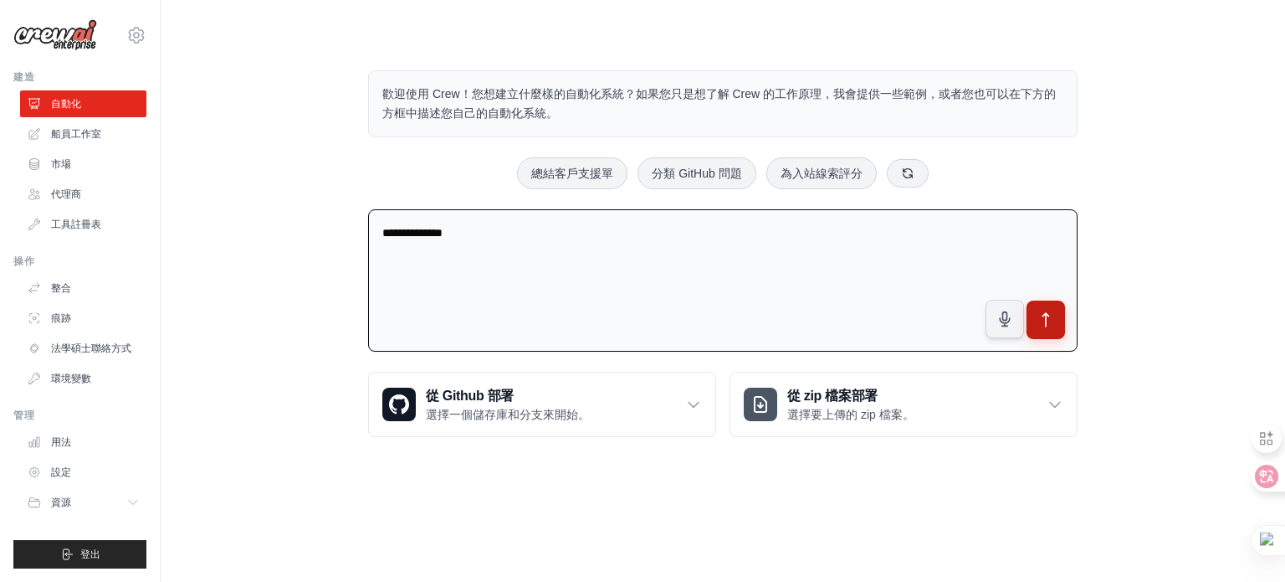
click at [1046, 322] on icon "submit" at bounding box center [1047, 319] width 6 height 13
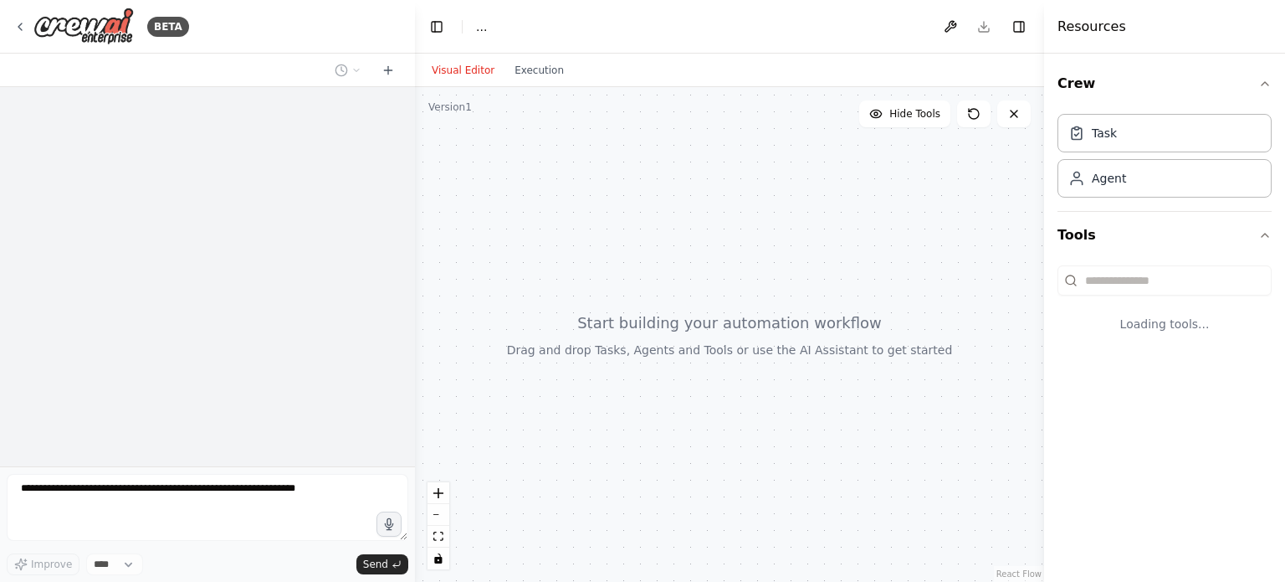
select select "****"
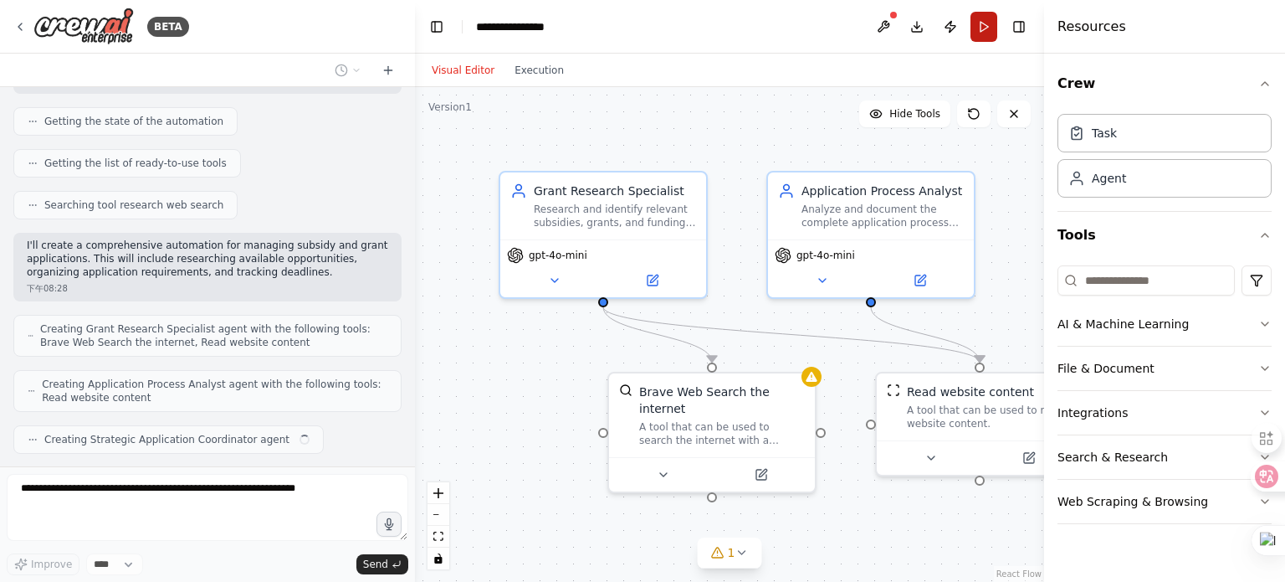
scroll to position [202, 0]
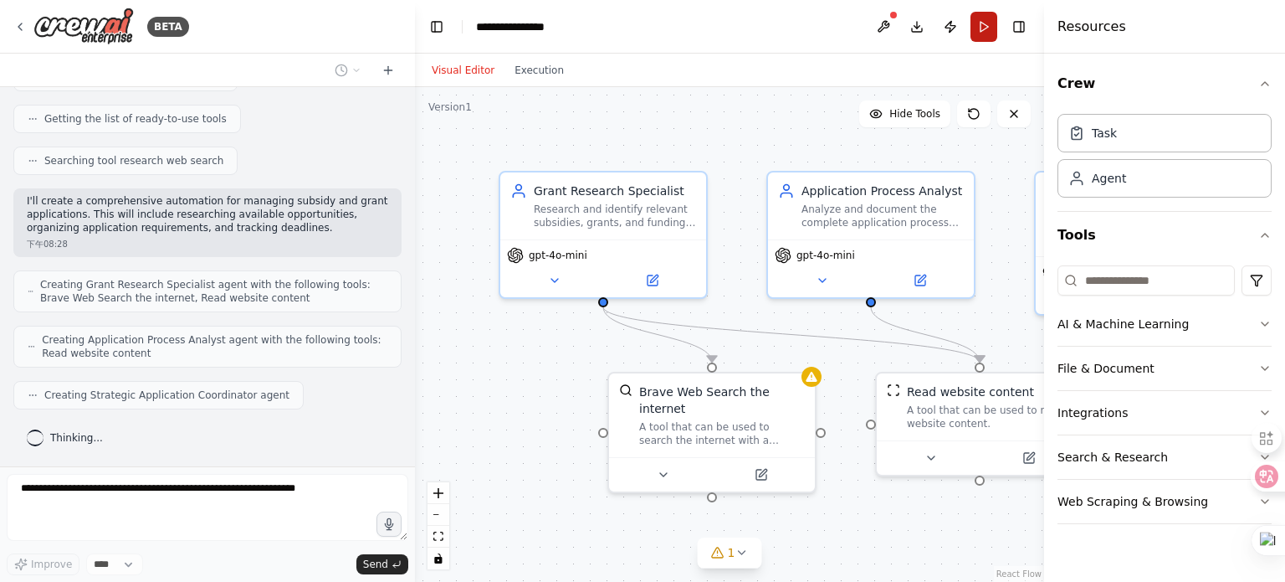
click at [988, 25] on button "Run" at bounding box center [984, 27] width 27 height 30
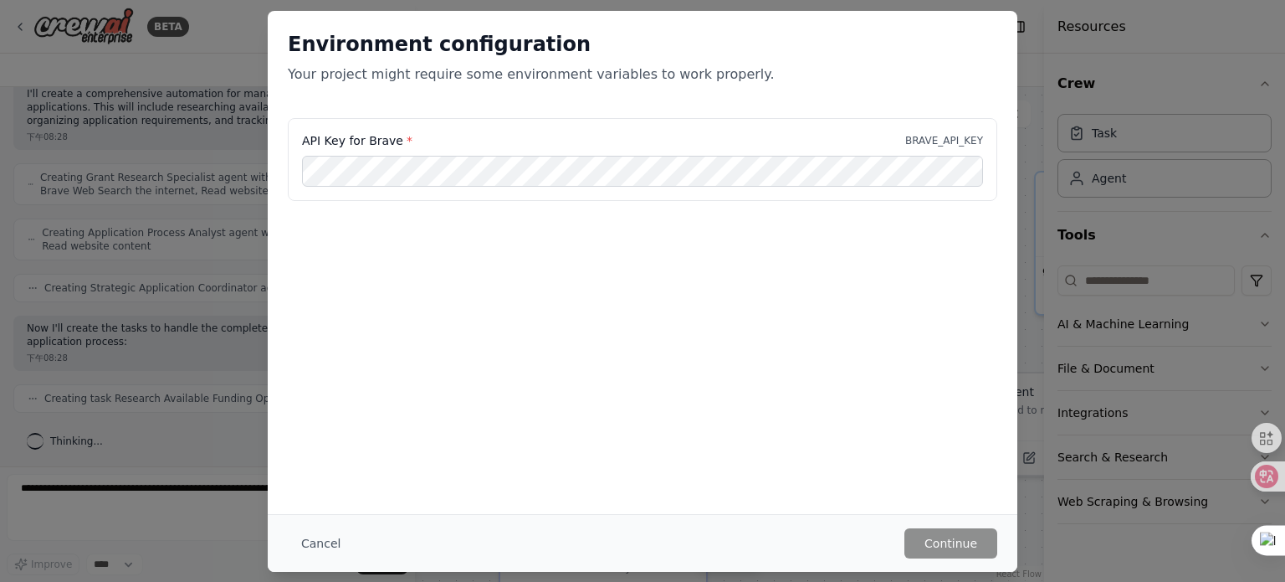
scroll to position [354, 0]
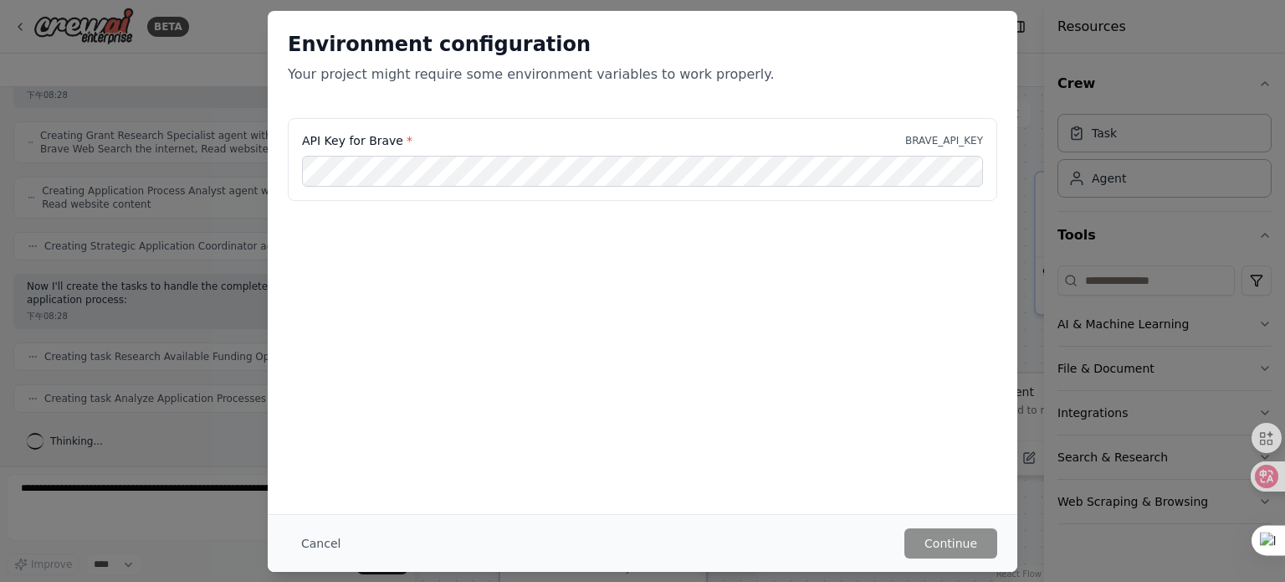
click at [210, 269] on div "Environment configuration Your project might require some environment variables…" at bounding box center [642, 291] width 1285 height 582
click at [326, 542] on button "Cancel" at bounding box center [321, 543] width 66 height 30
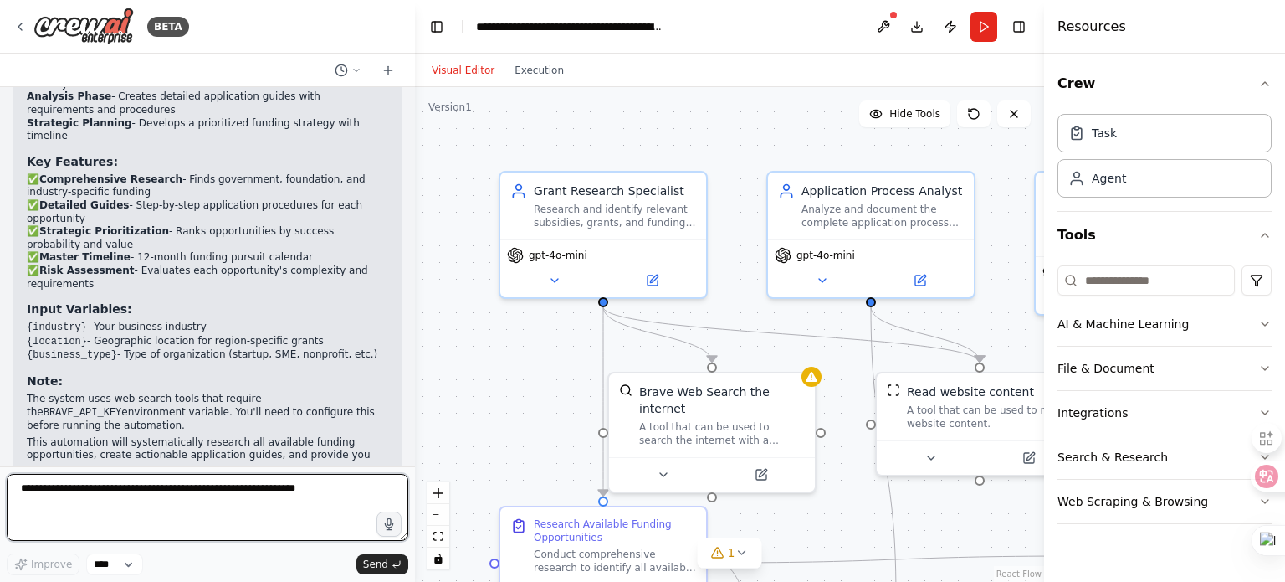
scroll to position [1070, 0]
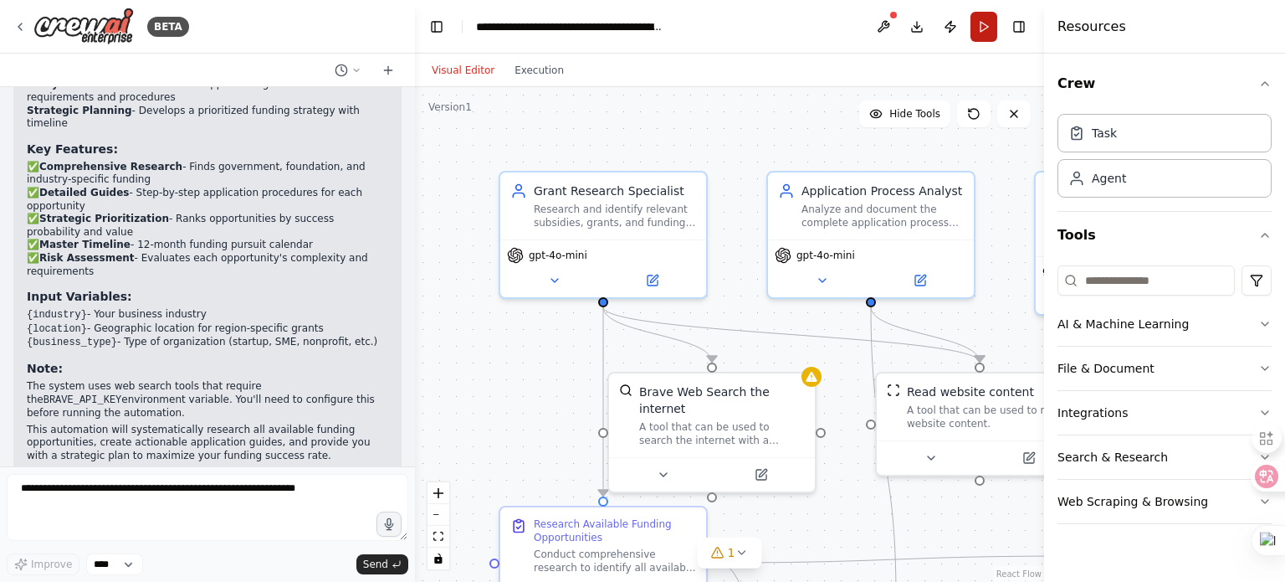
click at [981, 26] on button "Run" at bounding box center [984, 27] width 27 height 30
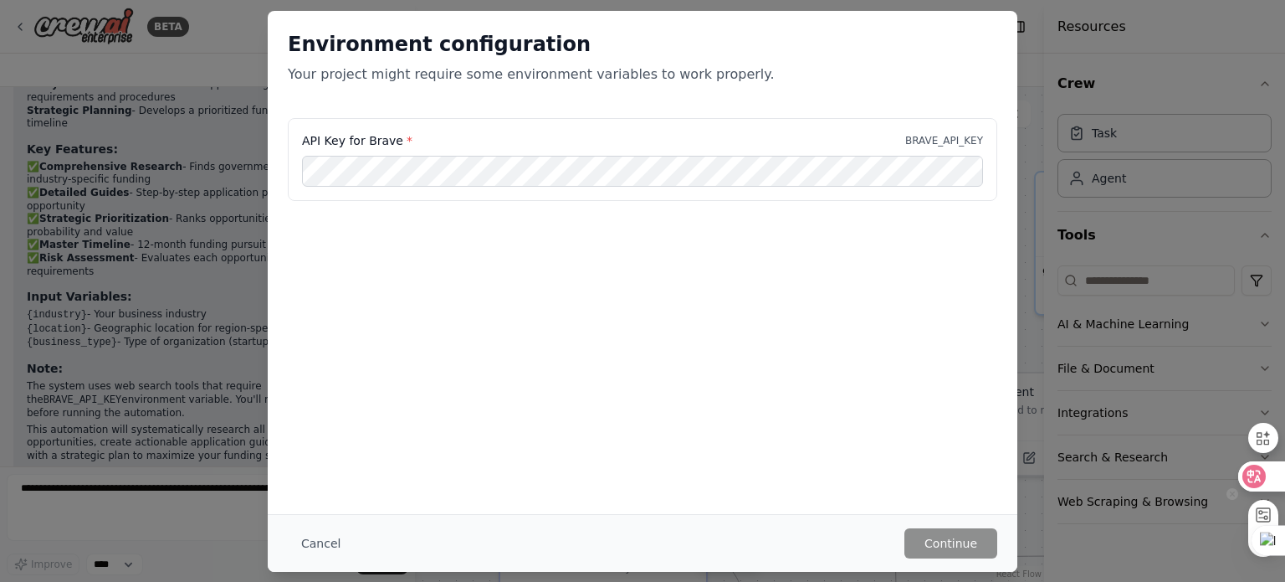
click at [1262, 475] on icon at bounding box center [1254, 476] width 17 height 17
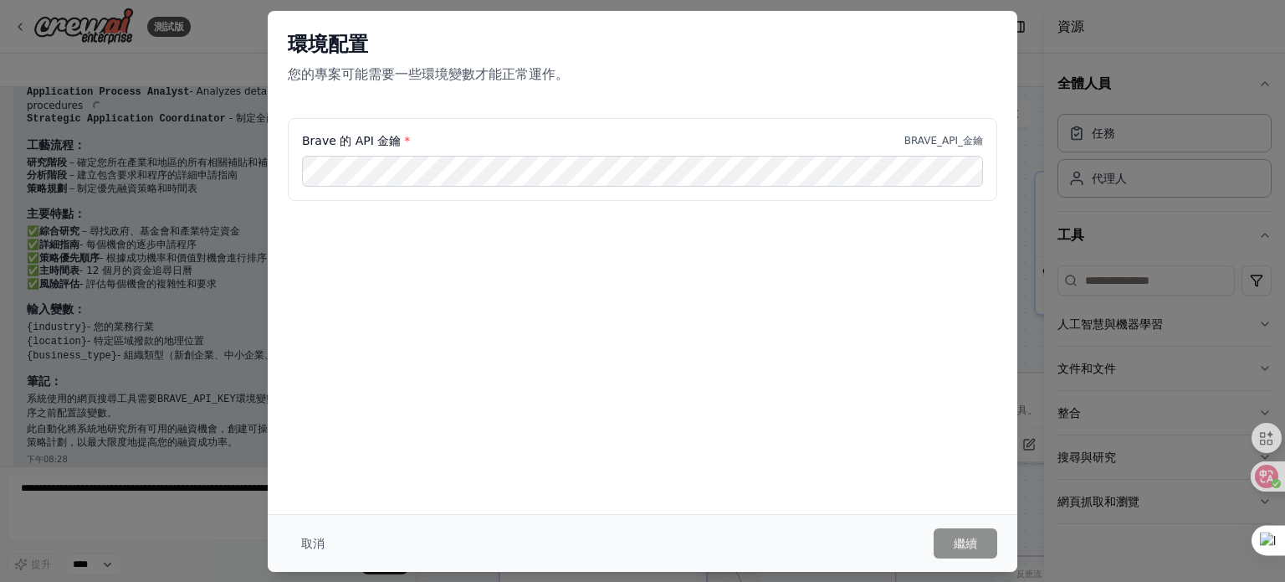
scroll to position [940, 0]
click at [318, 539] on font "取消" at bounding box center [312, 542] width 23 height 13
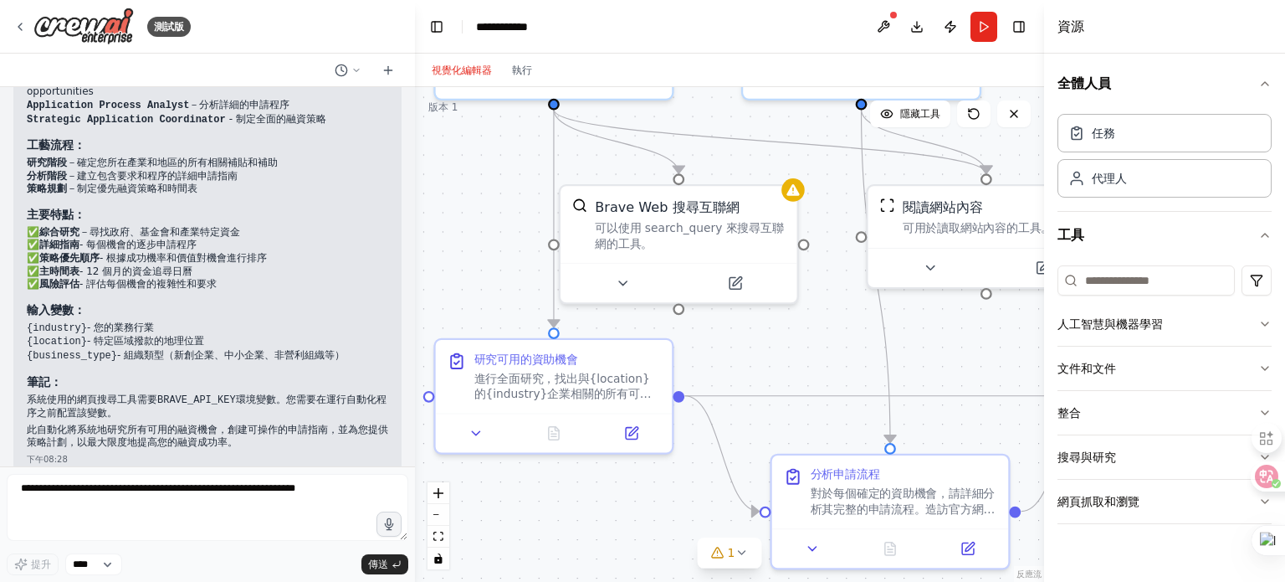
drag, startPoint x: 859, startPoint y: 521, endPoint x: 856, endPoint y: 352, distance: 169.1
click at [856, 352] on div ".deletable-edge-delete-btn { width: 20px; height: 20px; border: 0px solid #ffff…" at bounding box center [729, 334] width 629 height 495
click at [984, 19] on button "Run" at bounding box center [984, 27] width 27 height 30
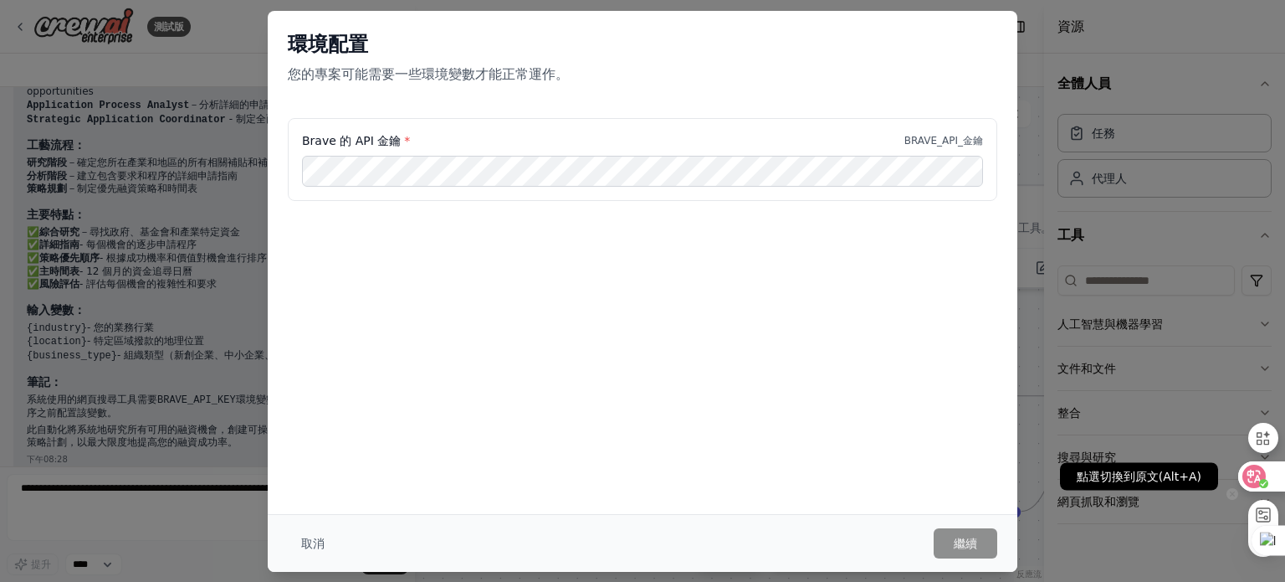
click at [1270, 475] on div at bounding box center [1261, 476] width 45 height 30
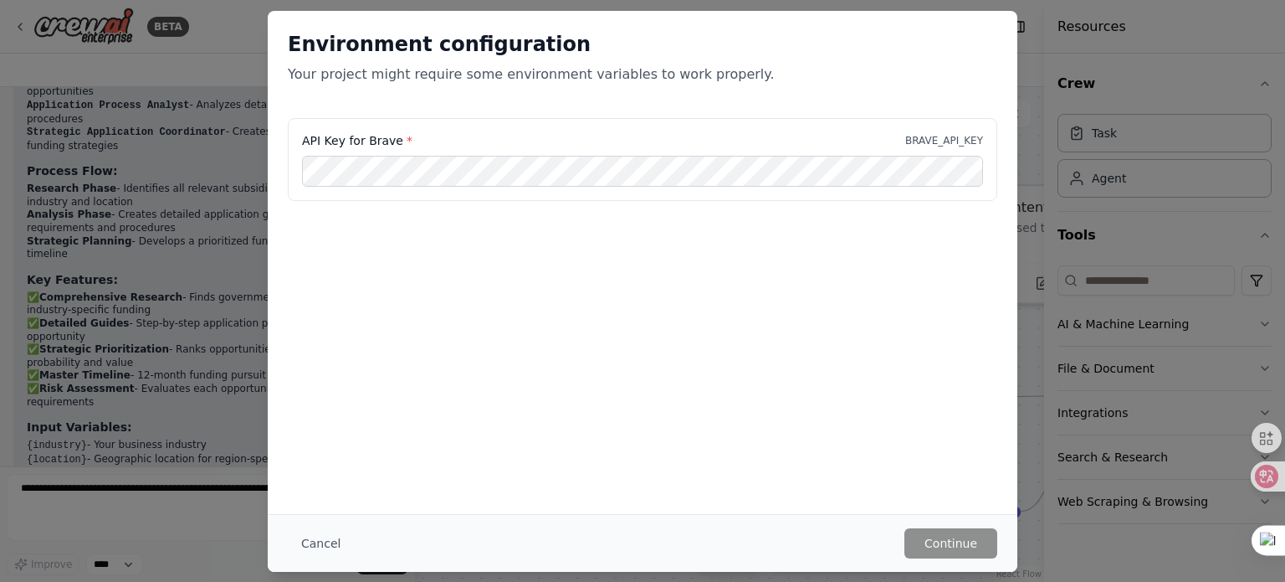
scroll to position [1070, 0]
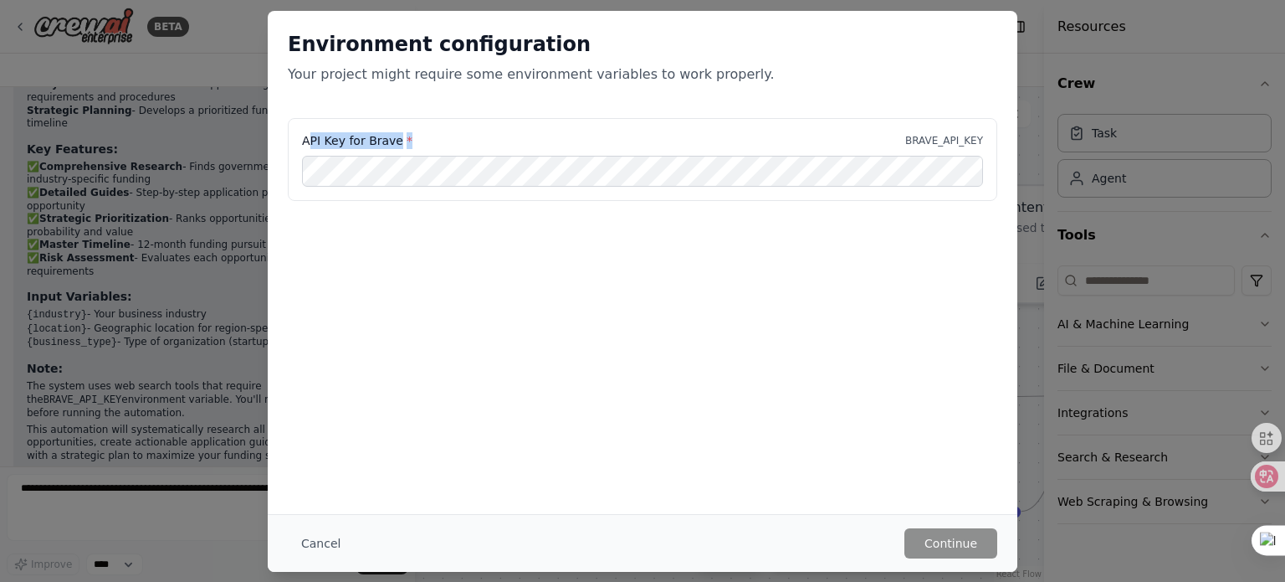
drag, startPoint x: 308, startPoint y: 136, endPoint x: 396, endPoint y: 136, distance: 87.9
click at [410, 134] on div "API Key for Brave * BRAVE_API_KEY" at bounding box center [642, 140] width 681 height 17
click at [431, 130] on div "API Key for Brave * BRAVE_API_KEY" at bounding box center [643, 160] width 710 height 84
drag, startPoint x: 302, startPoint y: 142, endPoint x: 398, endPoint y: 134, distance: 96.6
click at [398, 134] on label "API Key for Brave *" at bounding box center [357, 140] width 110 height 17
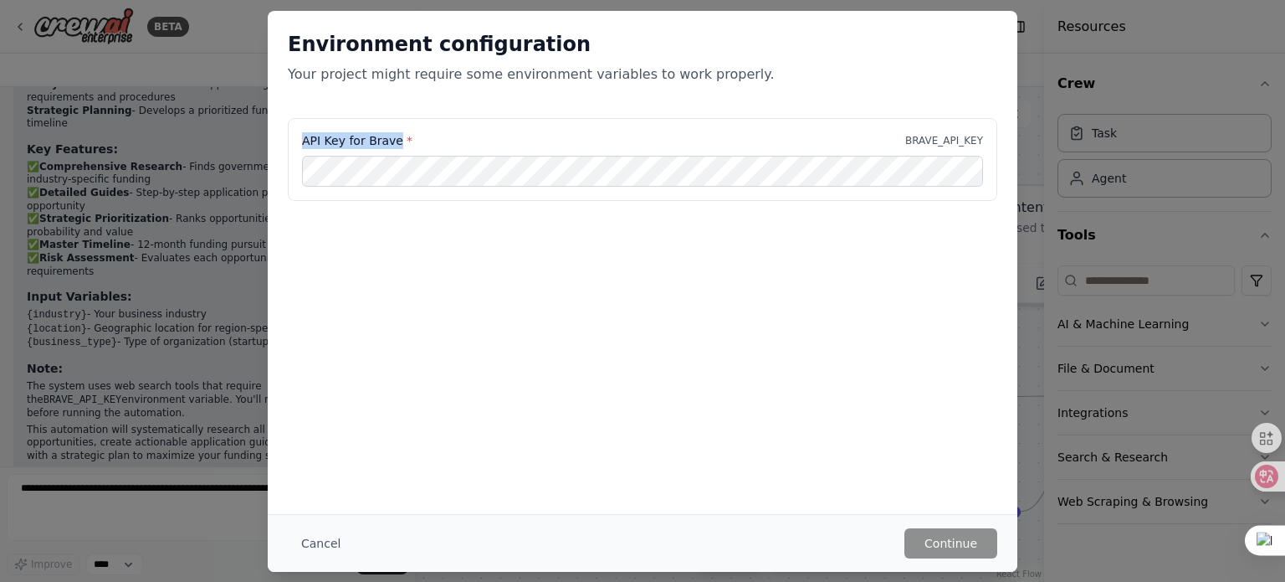
copy label "API Key for Brave"
